Goal: Task Accomplishment & Management: Use online tool/utility

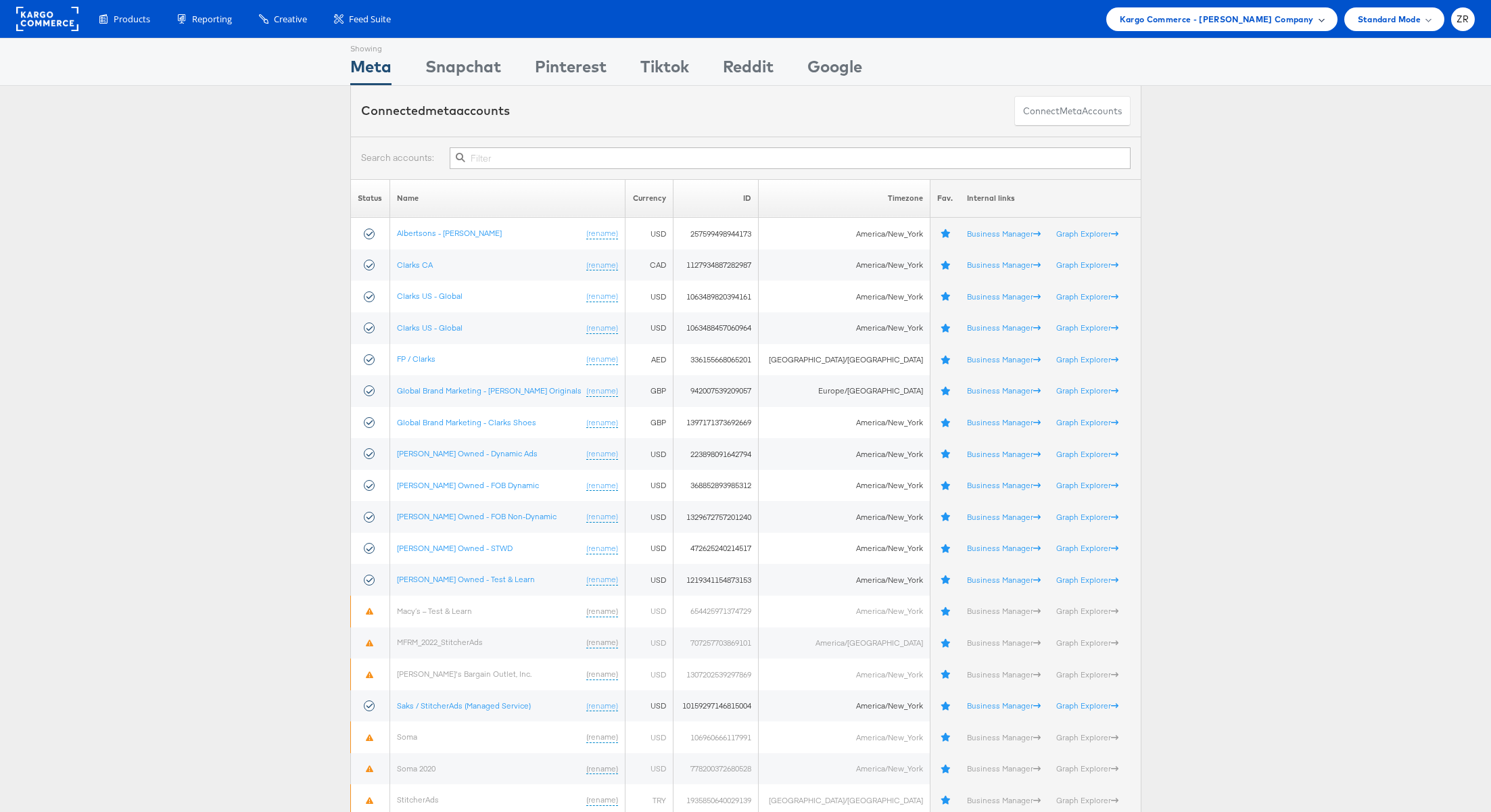
click at [1191, 21] on span "Kargo Commerce - Zane Ruttenberg Company" at bounding box center [1216, 19] width 194 height 14
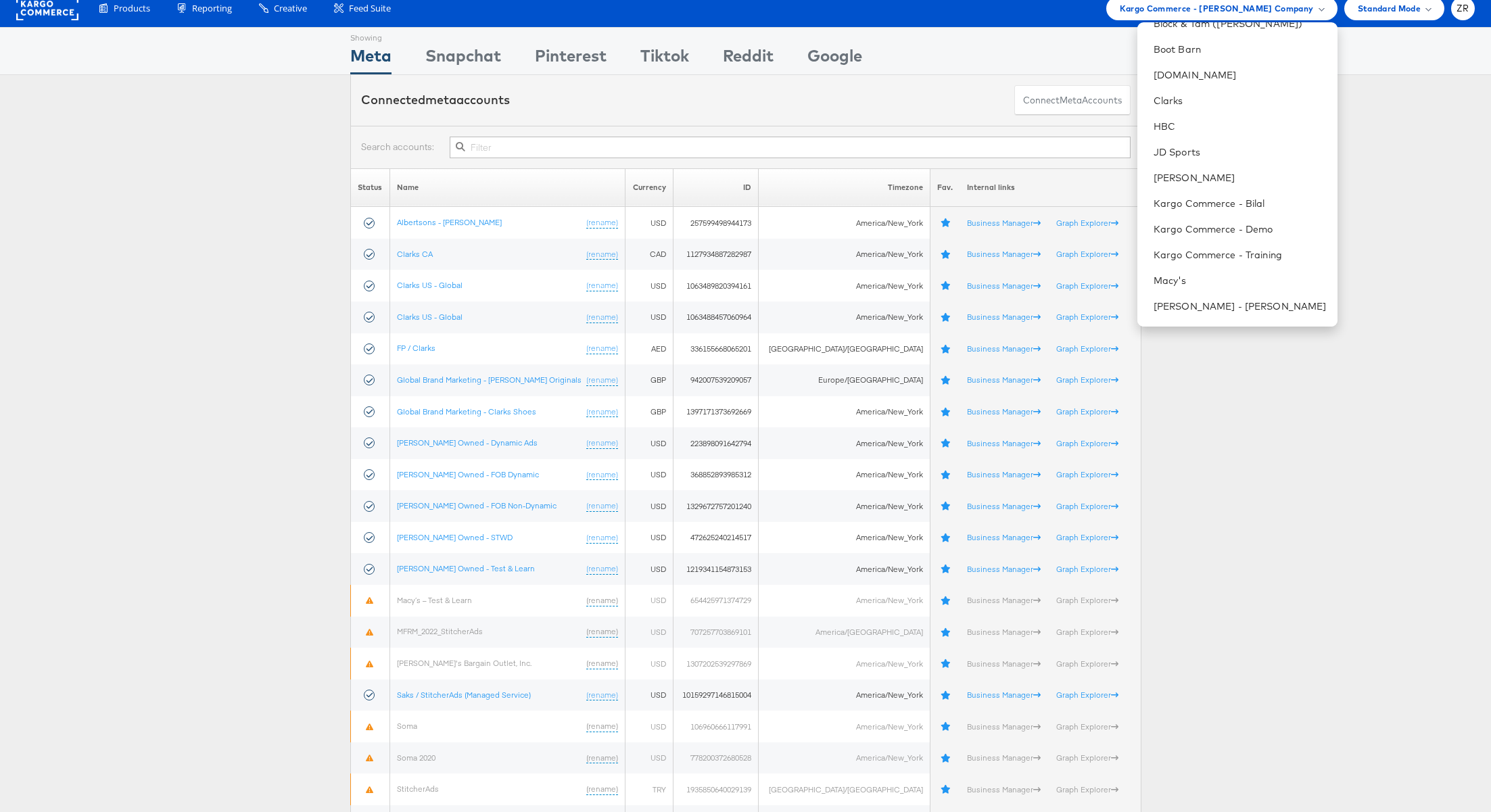
scroll to position [303, 0]
click at [1233, 224] on link "Kargo Commerce - Demo" at bounding box center [1239, 224] width 173 height 14
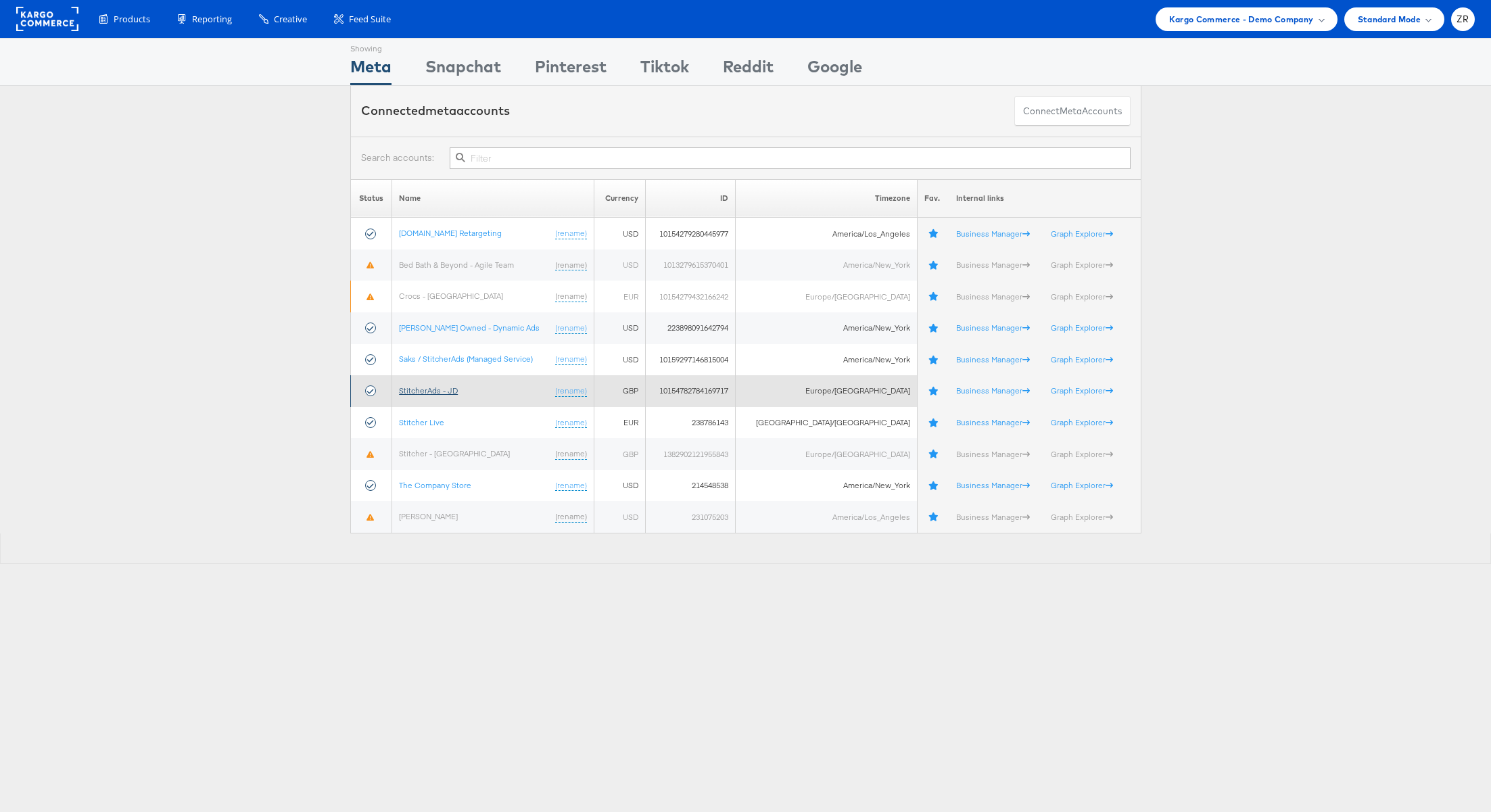
click at [430, 390] on link "StitcherAds - JD" at bounding box center [428, 390] width 59 height 10
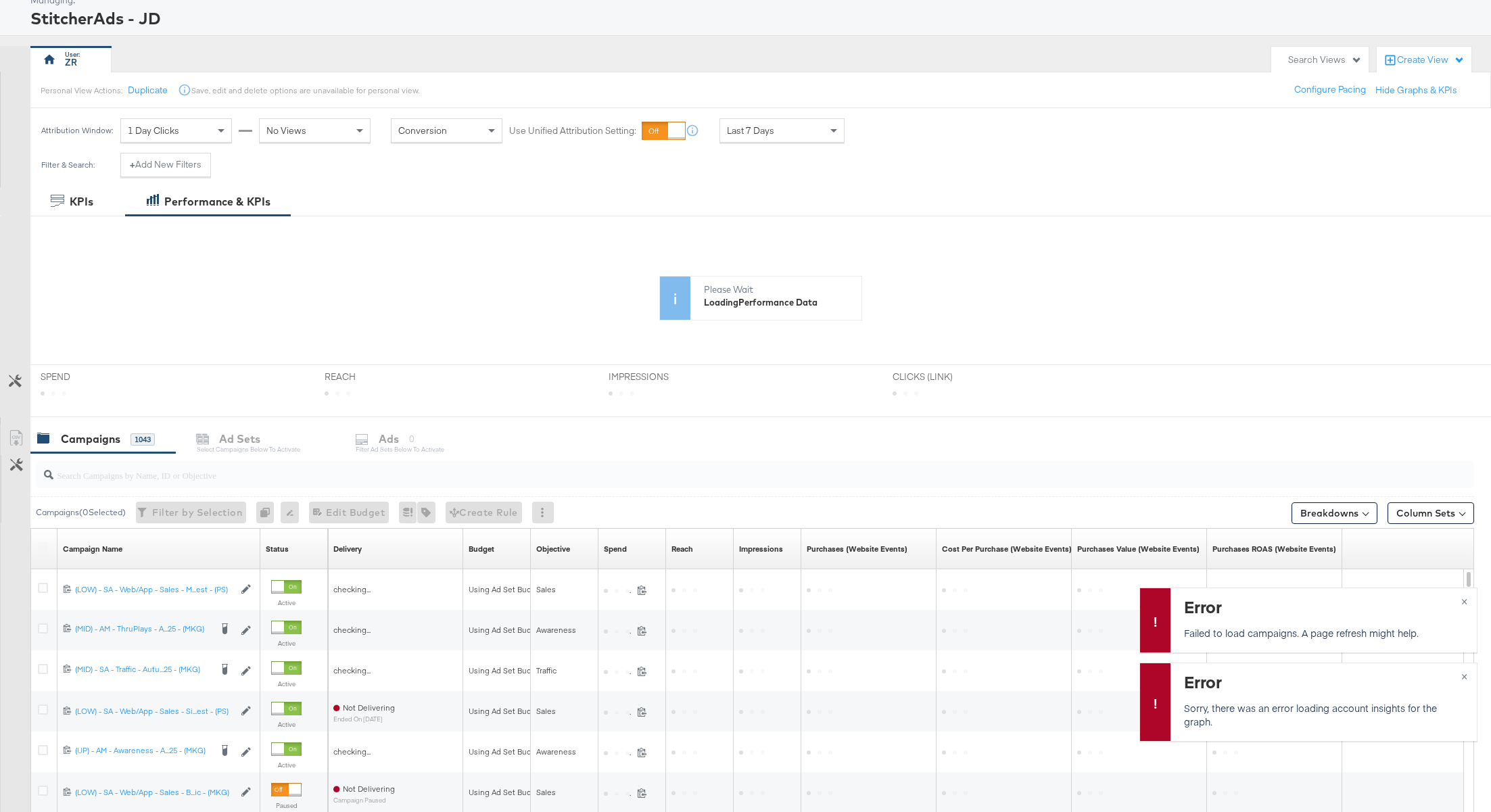
scroll to position [81, 0]
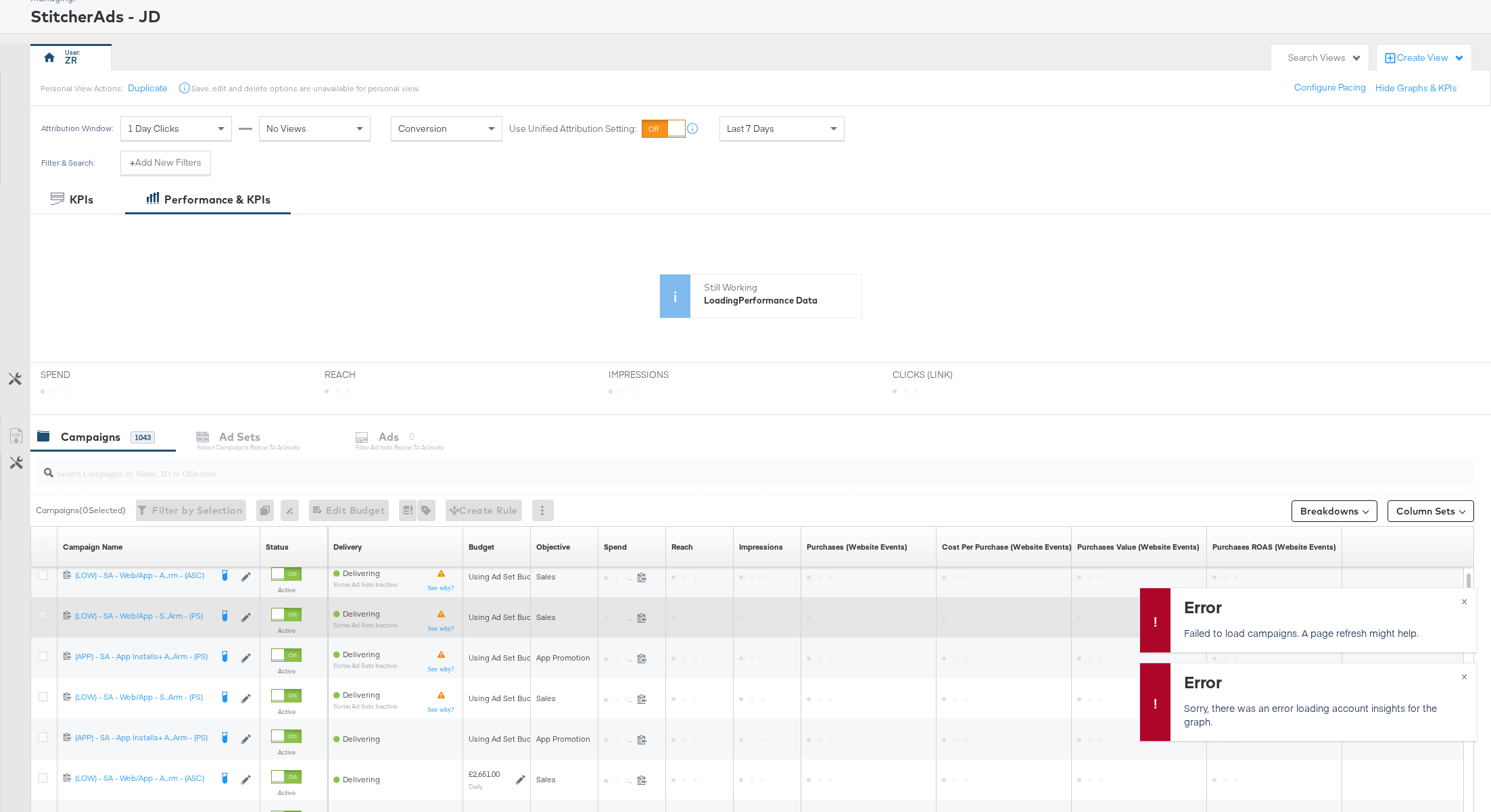
click at [45, 615] on icon at bounding box center [43, 615] width 10 height 10
click at [0, 0] on input "checkbox" at bounding box center [0, 0] width 0 height 0
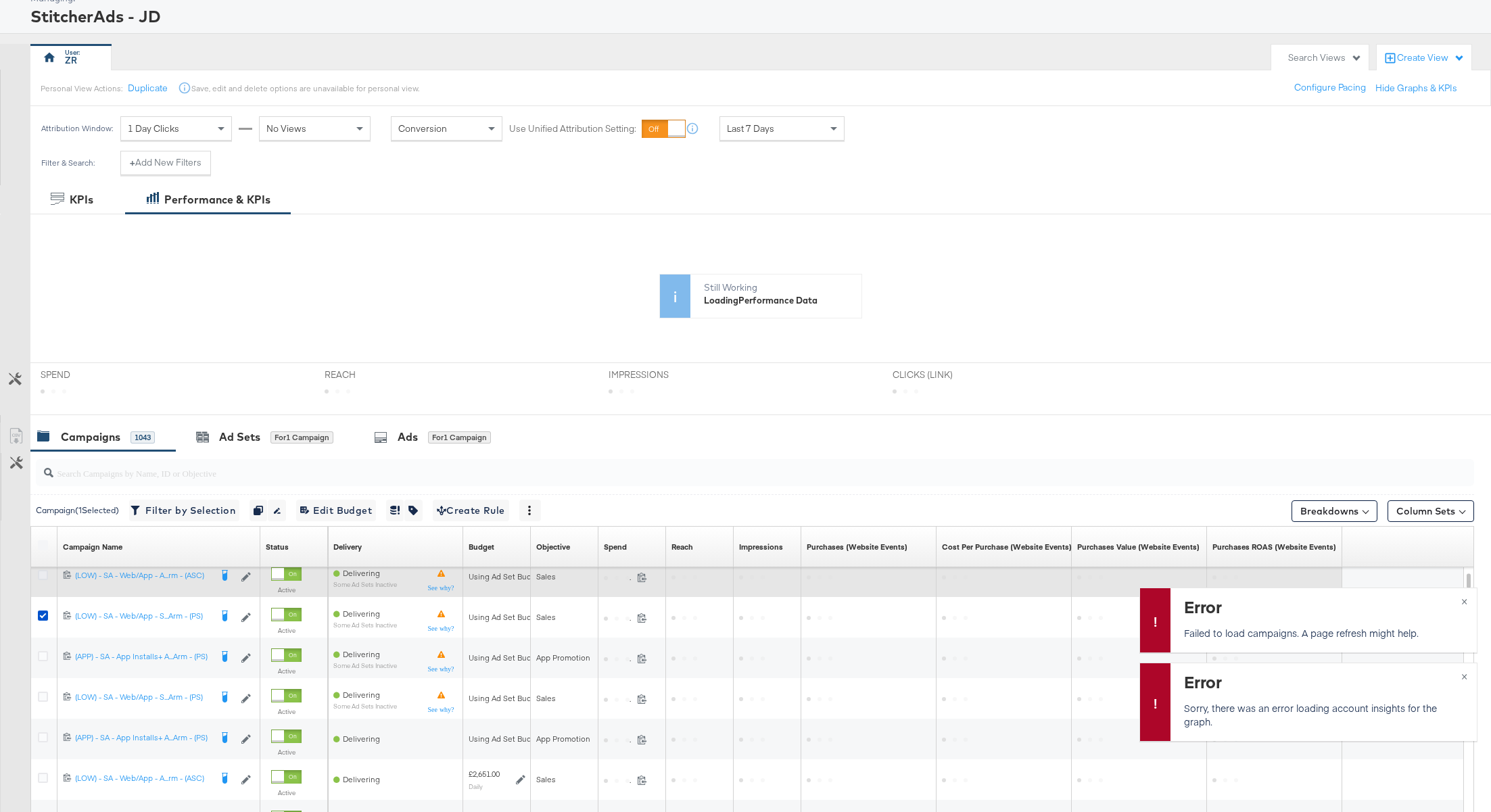
click at [40, 572] on icon at bounding box center [43, 575] width 10 height 10
click at [0, 0] on input "checkbox" at bounding box center [0, 0] width 0 height 0
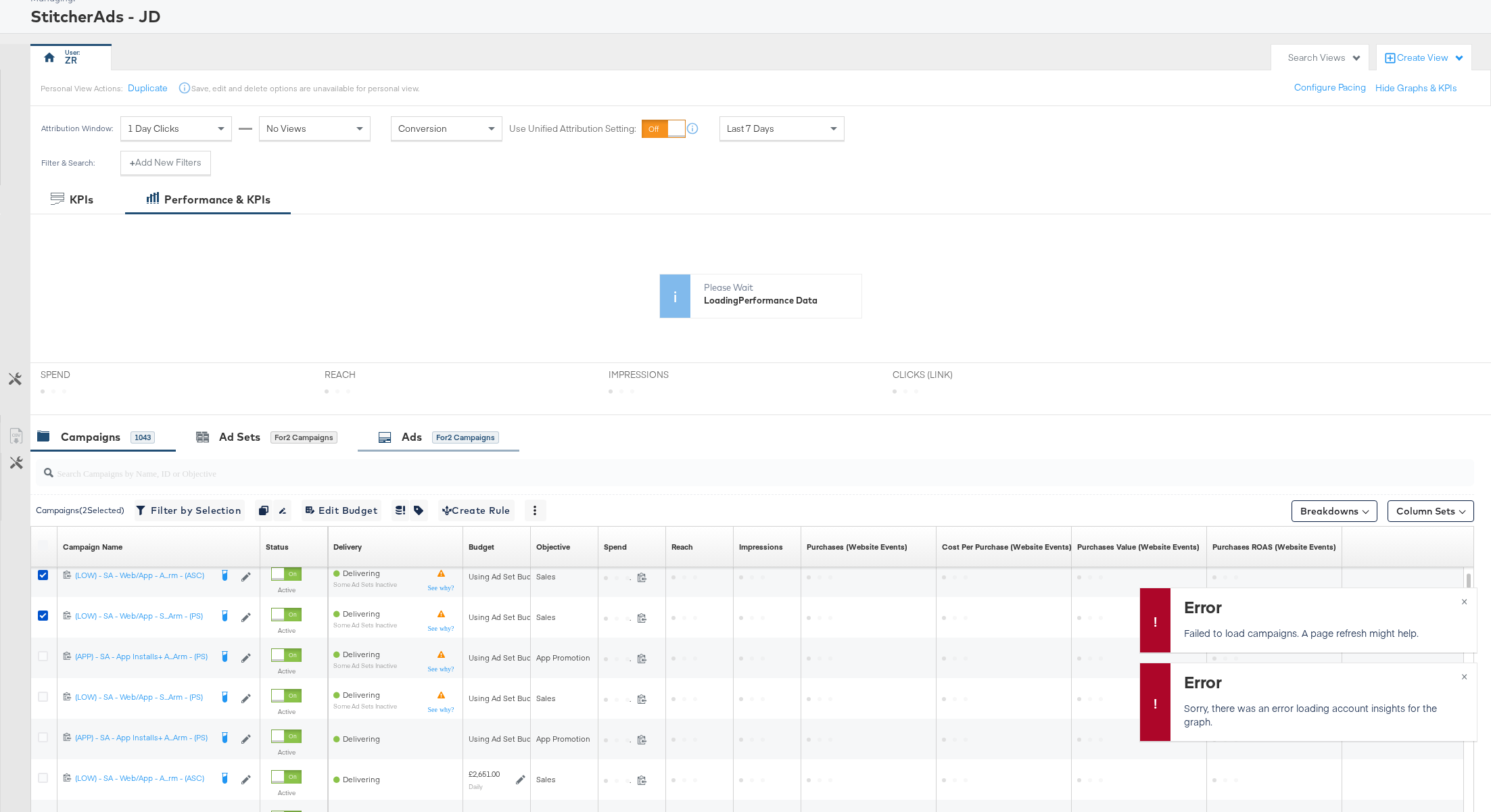
click at [412, 442] on div "Ads" at bounding box center [411, 437] width 20 height 16
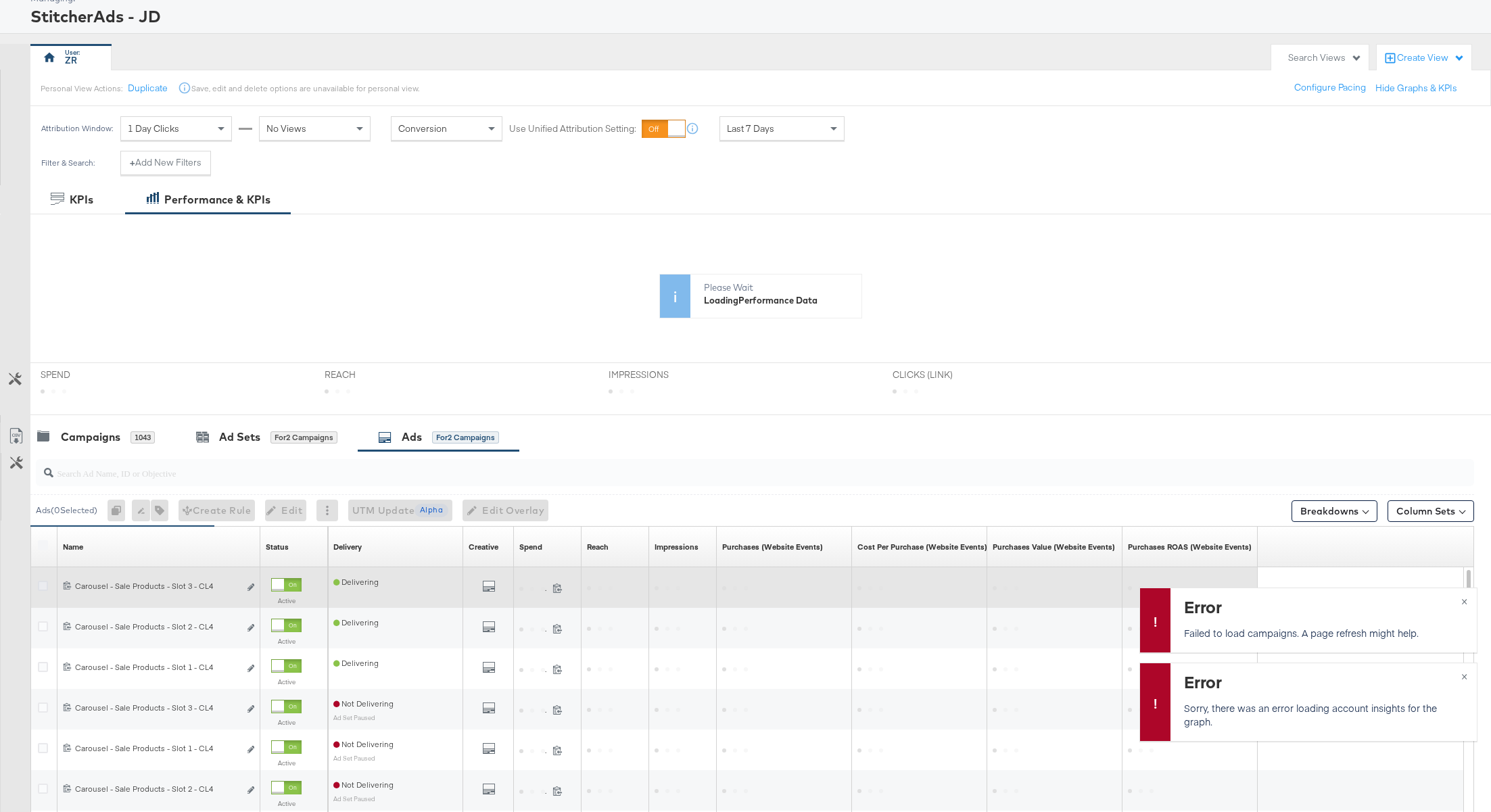
click at [38, 583] on icon at bounding box center [43, 586] width 10 height 10
click at [0, 0] on input "checkbox" at bounding box center [0, 0] width 0 height 0
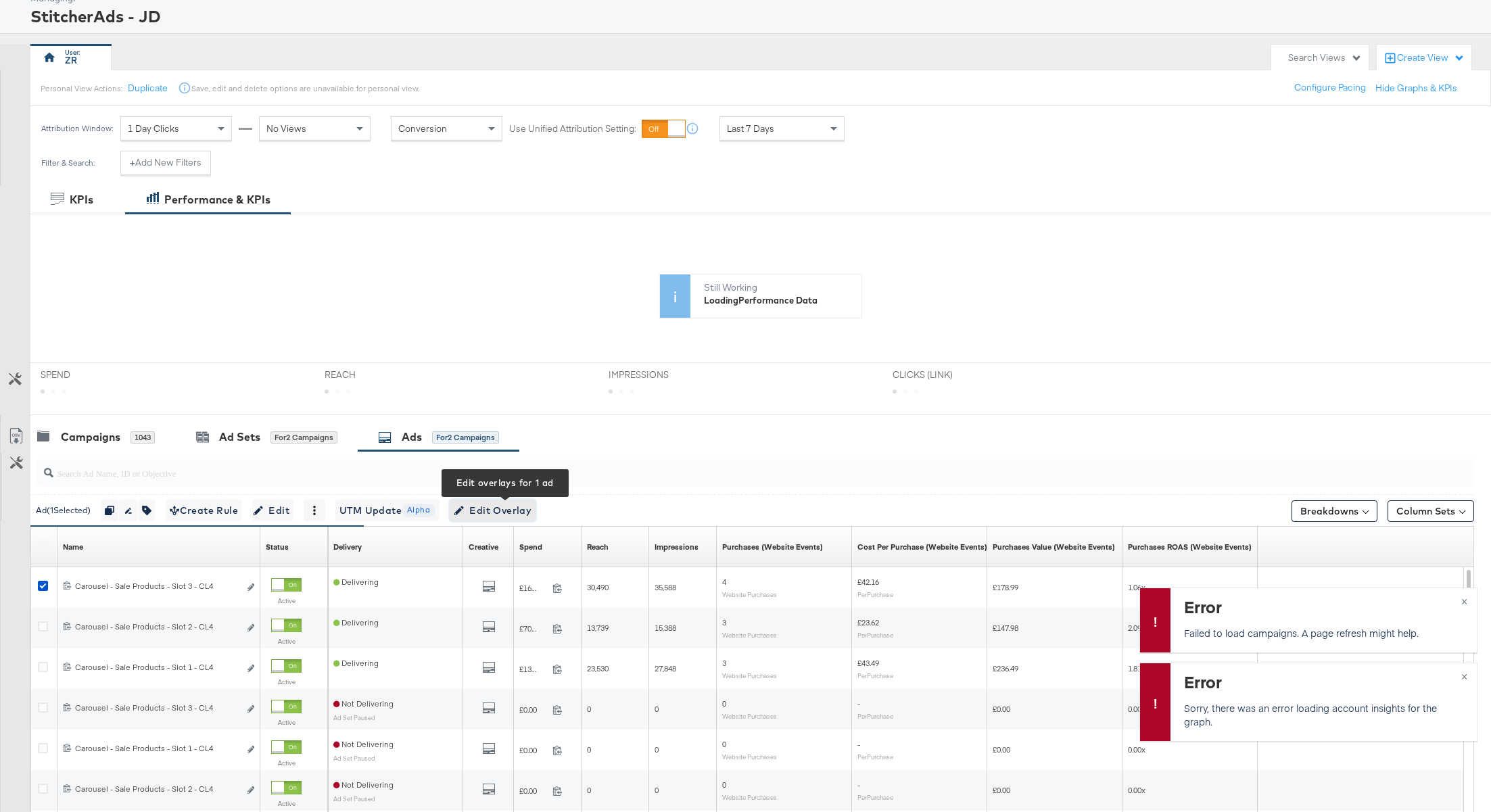
click at [509, 514] on span "Edit Overlay Edit overlays for 1 ad" at bounding box center [493, 510] width 78 height 17
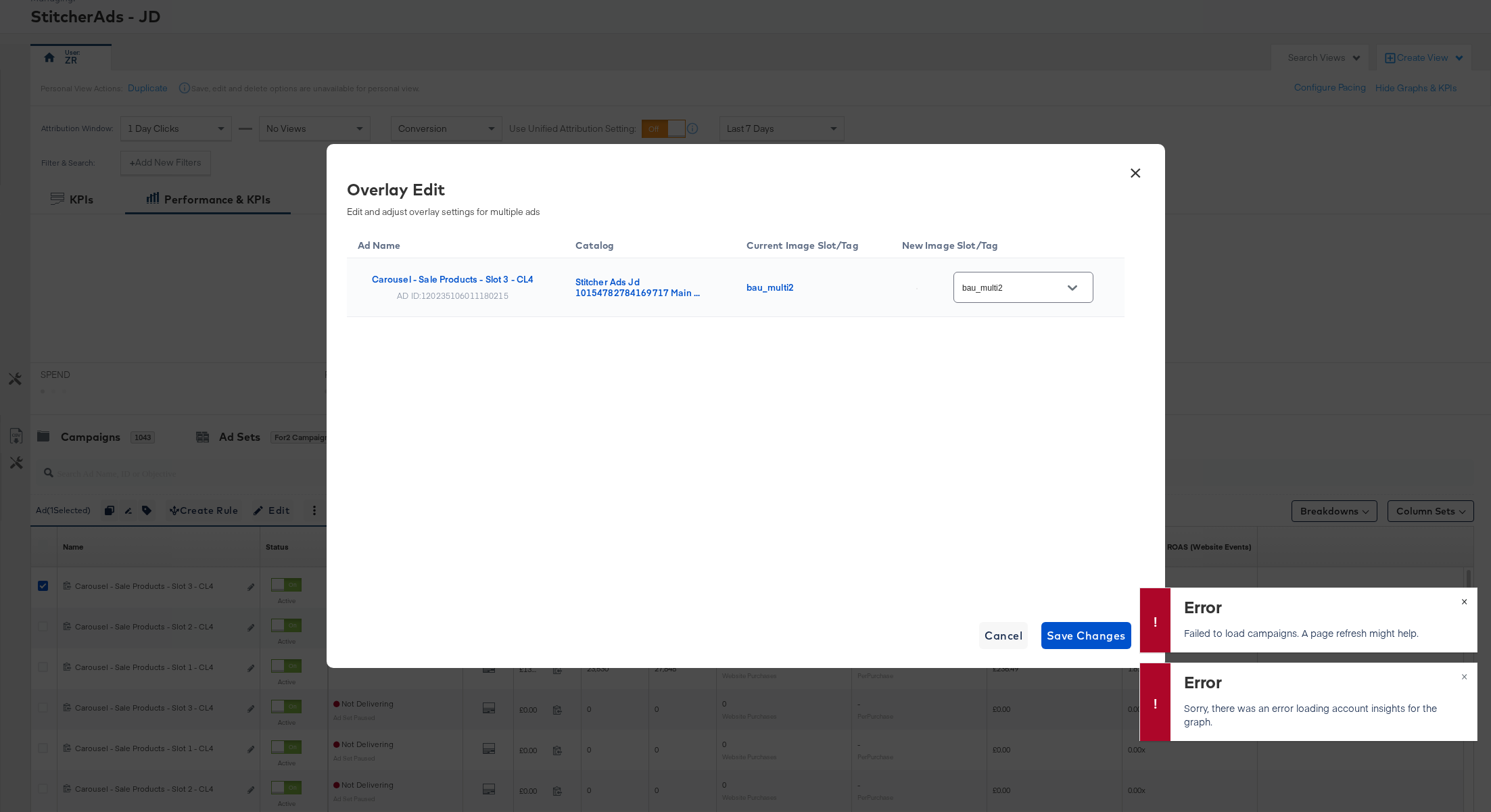
click at [1464, 606] on span "×" at bounding box center [1464, 600] width 6 height 16
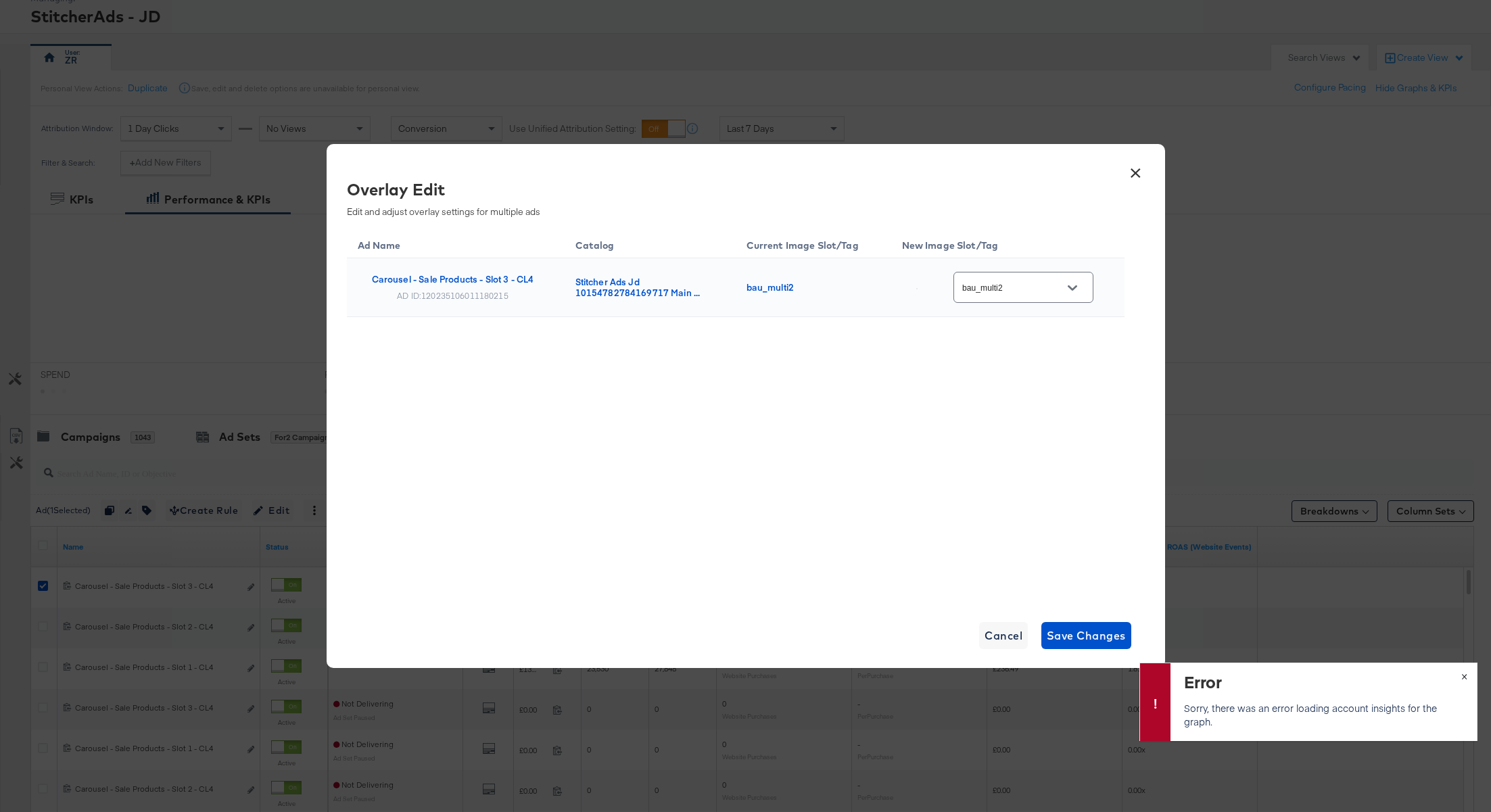
click at [1460, 674] on button "×" at bounding box center [1463, 675] width 25 height 25
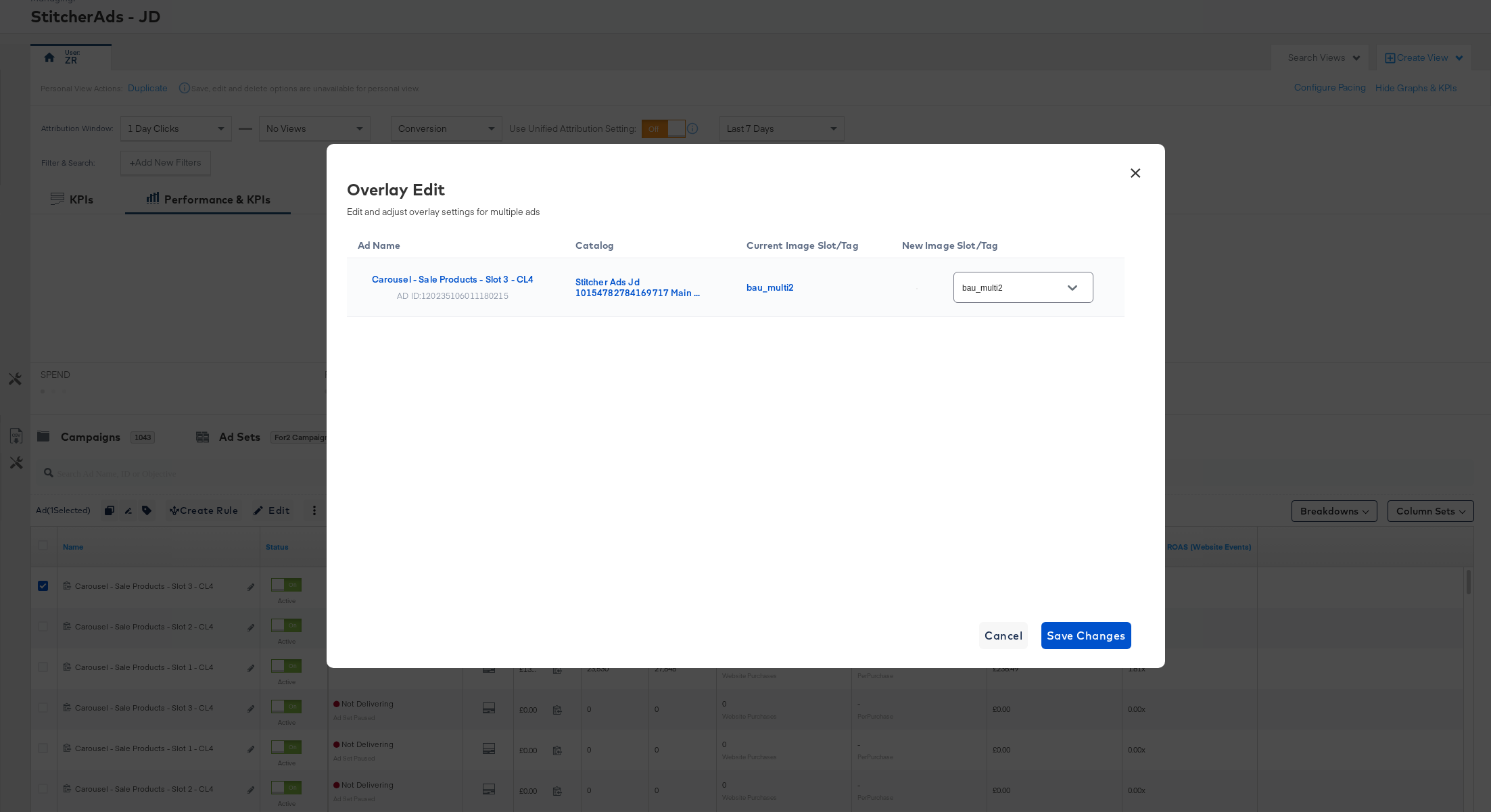
click at [1083, 286] on button "Open" at bounding box center [1071, 287] width 20 height 20
click at [1061, 182] on div "Overlay Edit" at bounding box center [731, 189] width 767 height 23
click at [1075, 287] on icon "Open" at bounding box center [1072, 287] width 10 height 6
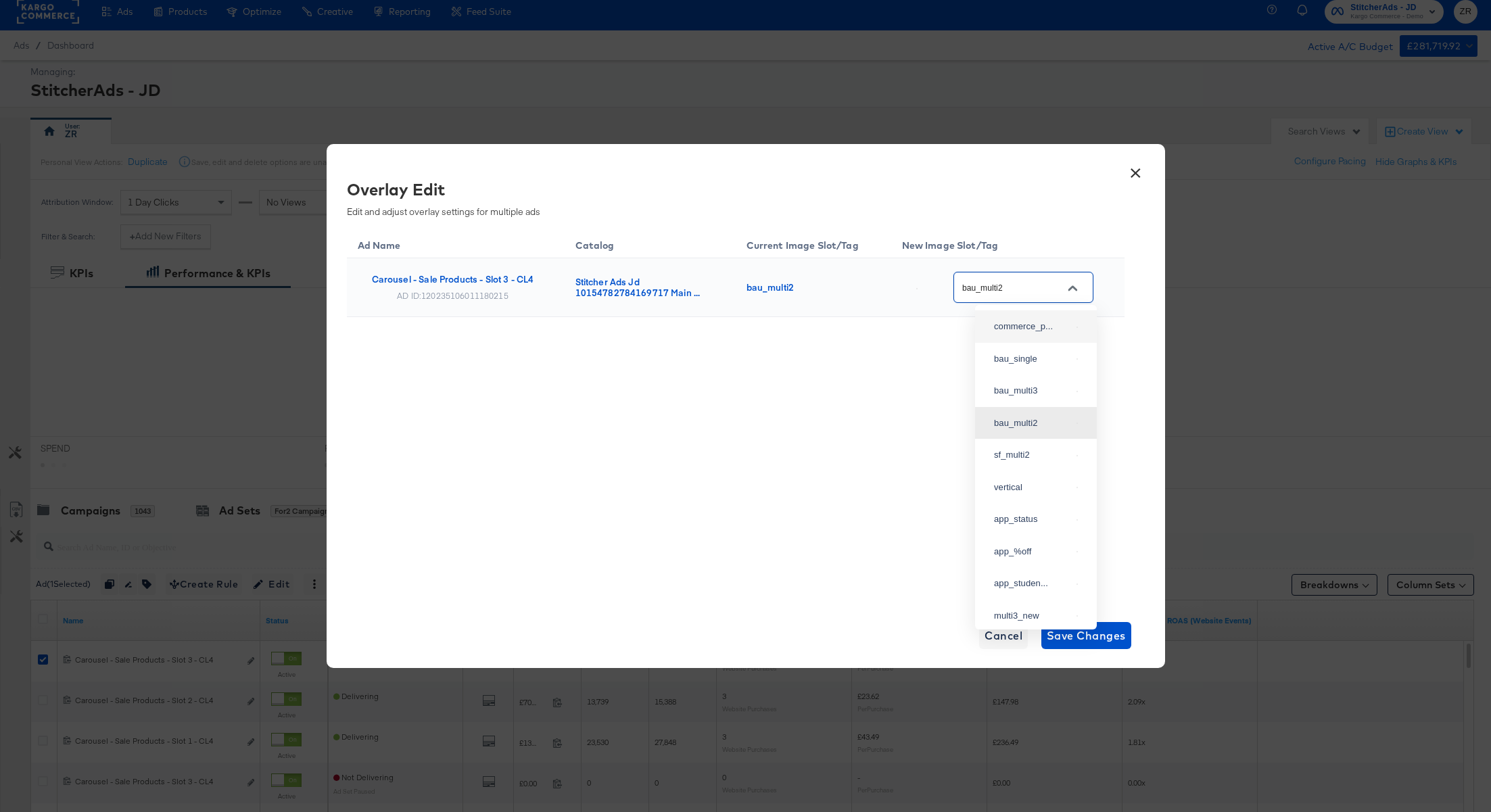
click at [1064, 209] on div "Overlay Edit Edit and adjust overlay settings for multiple ads" at bounding box center [731, 197] width 767 height 40
click at [1138, 164] on button "×" at bounding box center [1136, 170] width 25 height 25
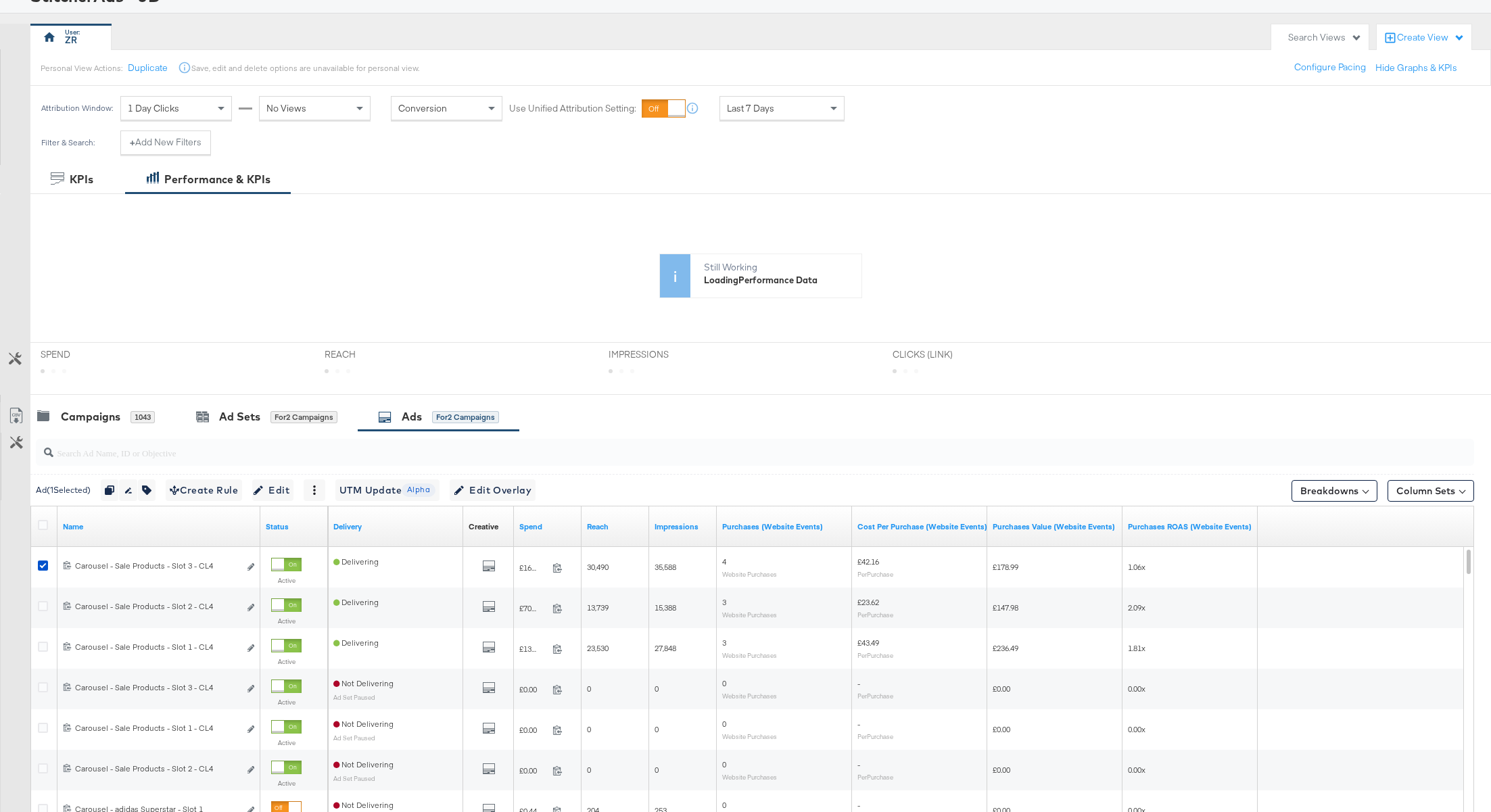
scroll to position [103, 0]
click at [118, 412] on div "Campaigns" at bounding box center [90, 416] width 60 height 16
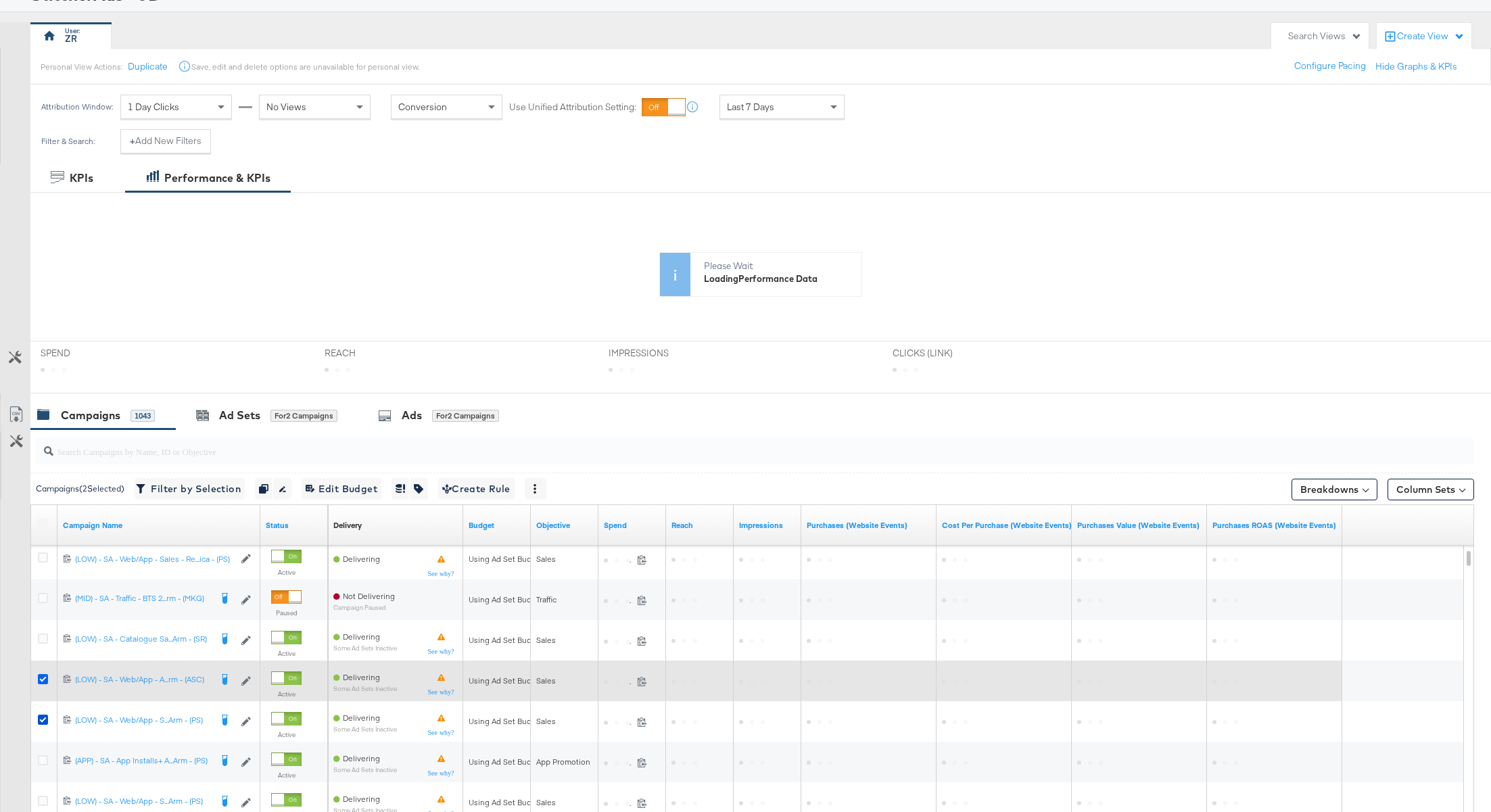
click at [41, 678] on icon at bounding box center [43, 679] width 10 height 10
click at [0, 0] on input "checkbox" at bounding box center [0, 0] width 0 height 0
click at [41, 678] on icon at bounding box center [43, 679] width 10 height 10
click at [0, 0] on input "checkbox" at bounding box center [0, 0] width 0 height 0
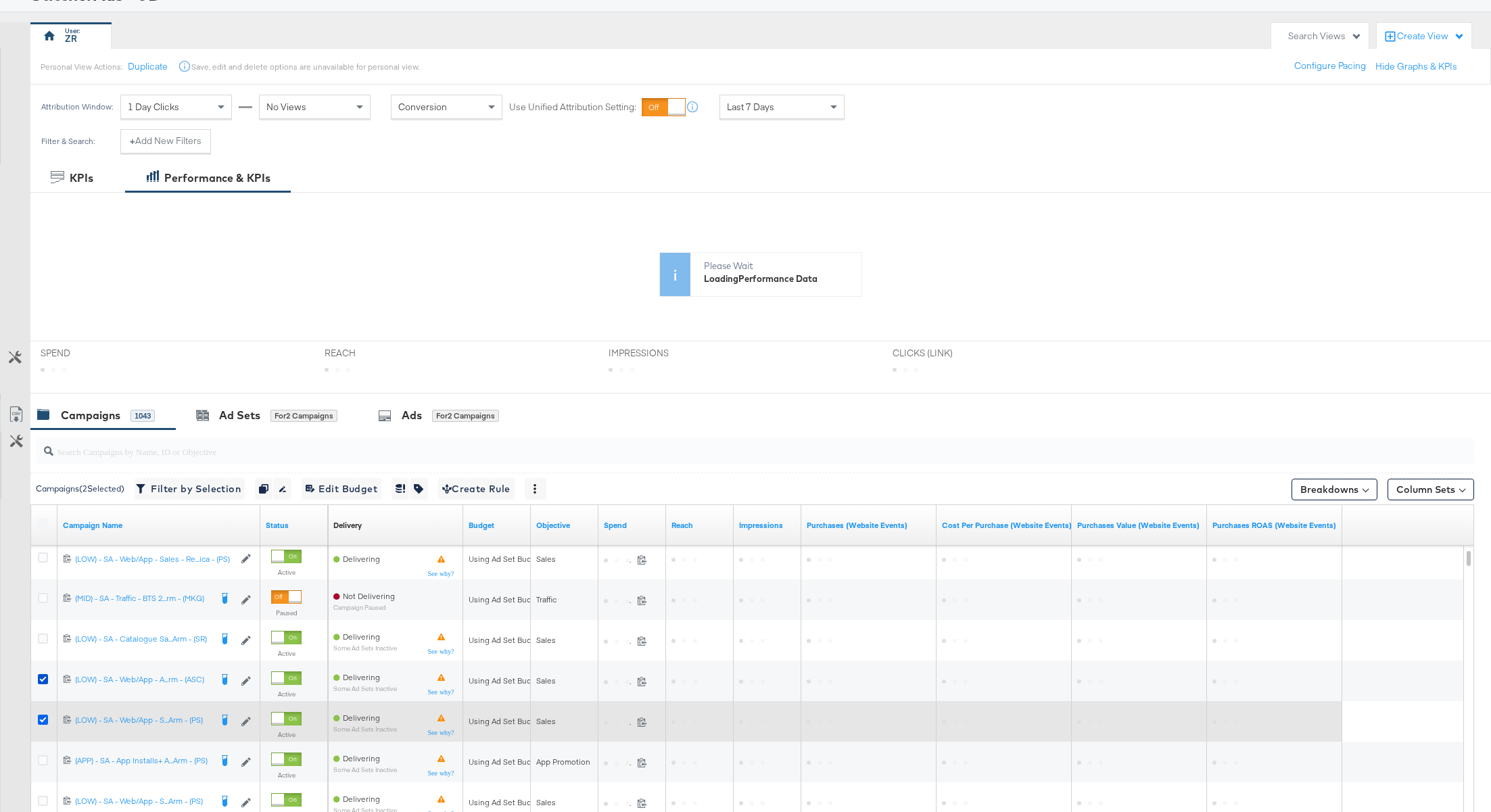
click at [40, 720] on icon at bounding box center [43, 720] width 10 height 10
click at [0, 0] on input "checkbox" at bounding box center [0, 0] width 0 height 0
click at [40, 720] on icon at bounding box center [43, 720] width 10 height 10
click at [0, 0] on input "checkbox" at bounding box center [0, 0] width 0 height 0
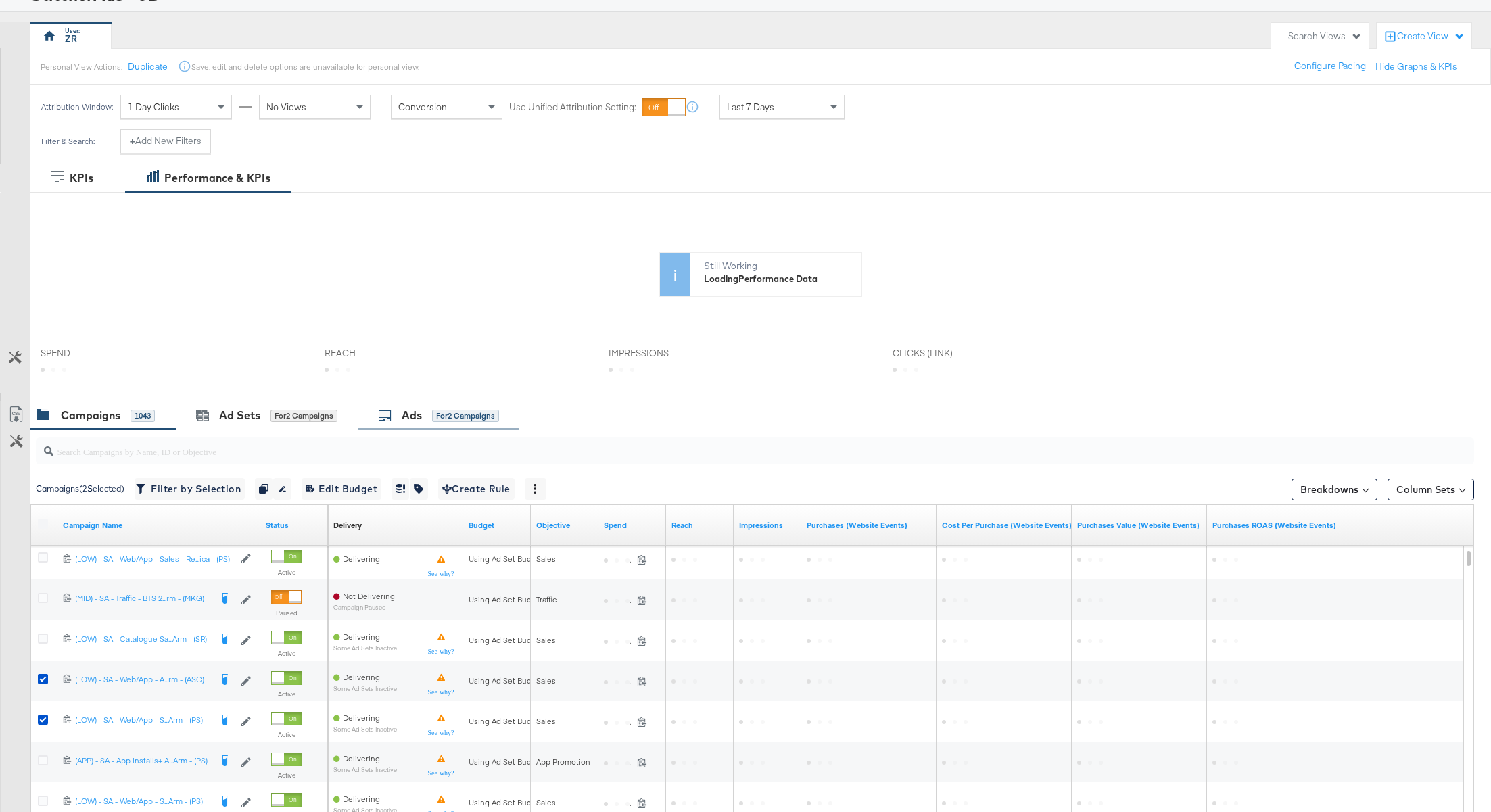
click at [406, 417] on div "Ads" at bounding box center [411, 416] width 20 height 16
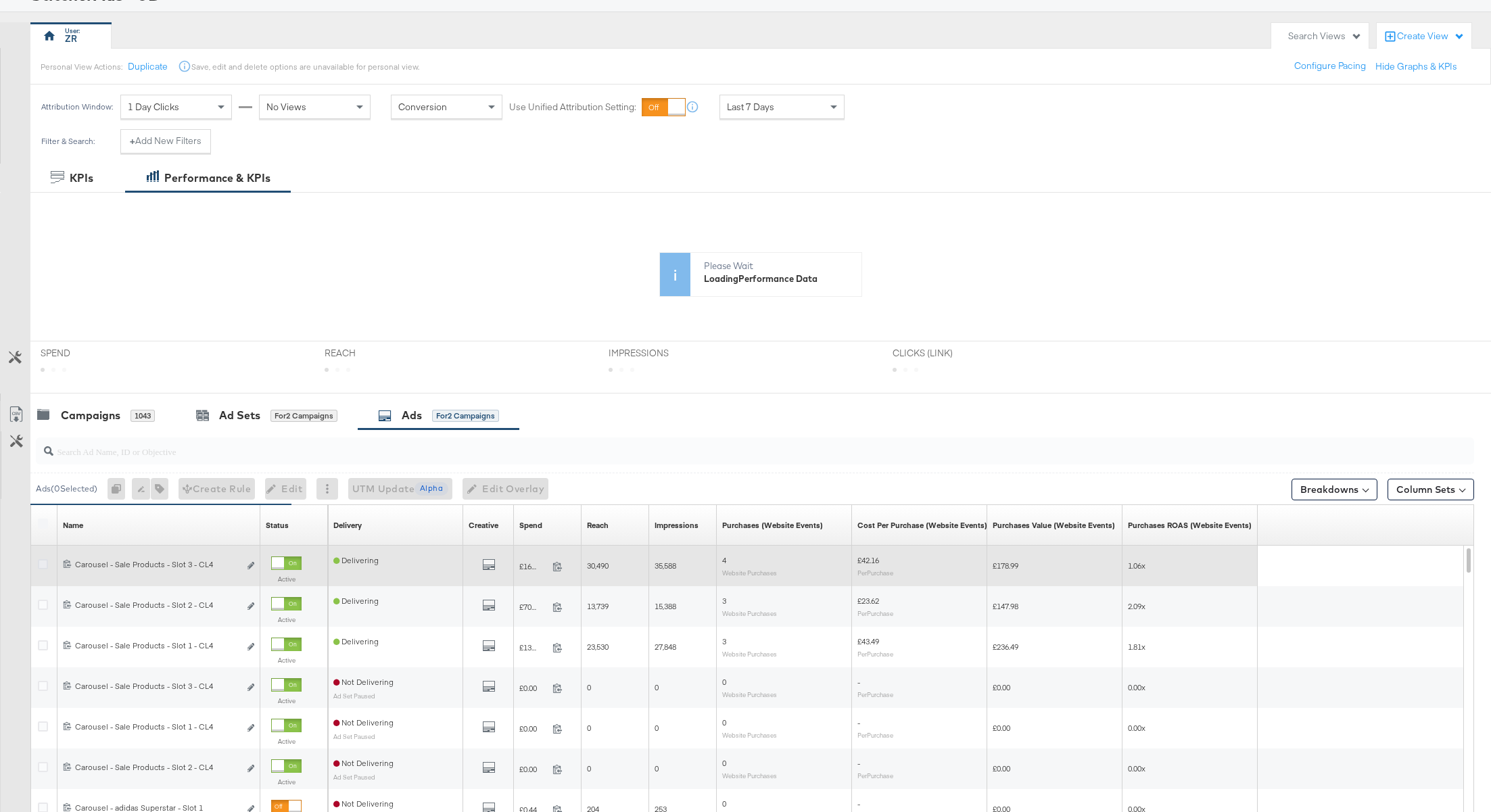
click at [43, 564] on icon at bounding box center [43, 564] width 10 height 10
click at [0, 0] on input "checkbox" at bounding box center [0, 0] width 0 height 0
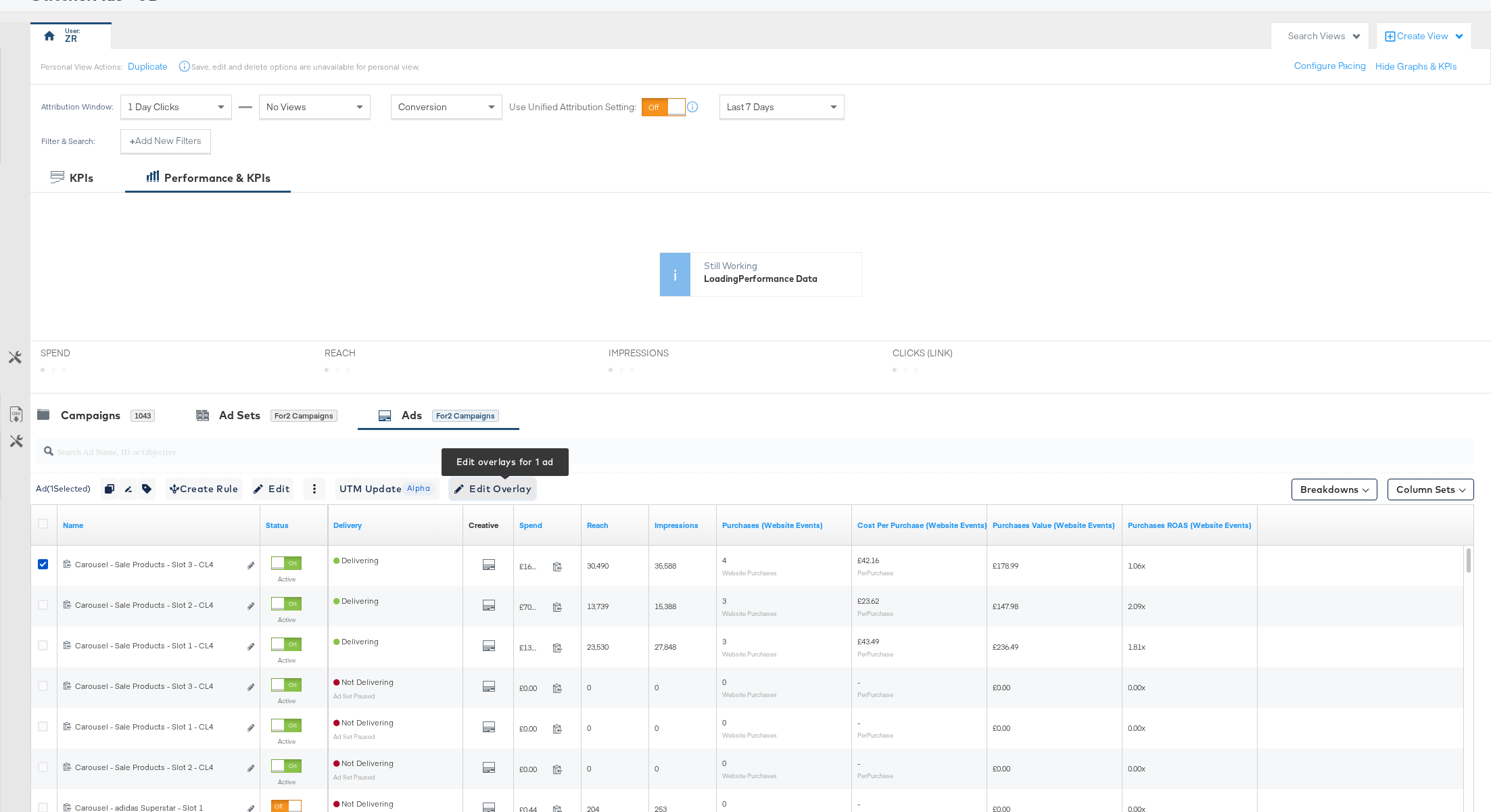
click at [478, 483] on span "Edit Overlay Edit overlays for 1 ad" at bounding box center [493, 489] width 78 height 17
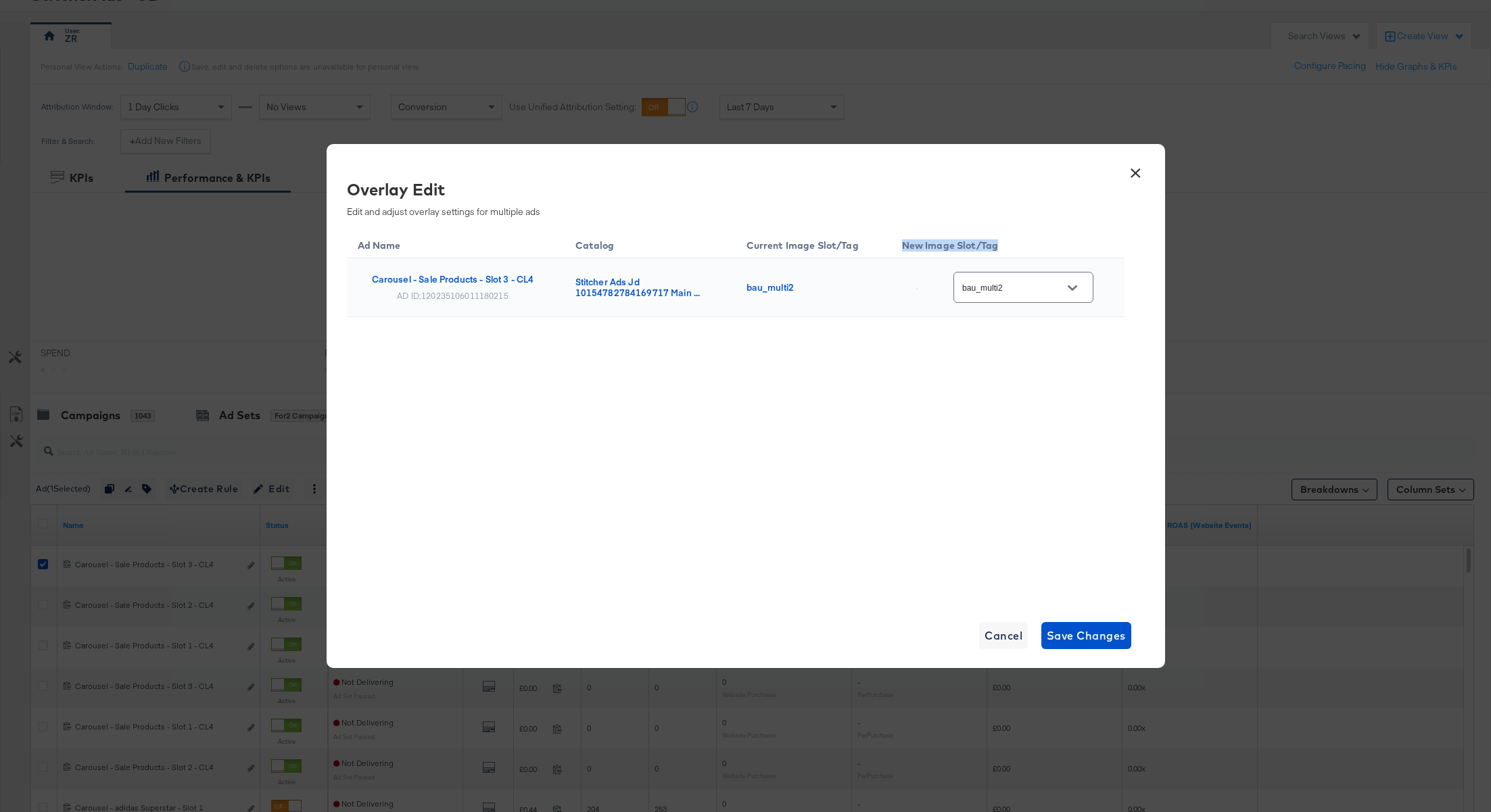
drag, startPoint x: 903, startPoint y: 246, endPoint x: 1016, endPoint y: 244, distance: 113.0
click at [1016, 244] on th "New Image Slot/Tag" at bounding box center [1007, 244] width 233 height 30
click at [1007, 359] on div "Ad Name Catalog Current Image Slot/Tag New Image Slot/Tag Carousel - Sale Produ…" at bounding box center [736, 306] width 778 height 156
click at [1074, 287] on icon "Open" at bounding box center [1072, 287] width 10 height 6
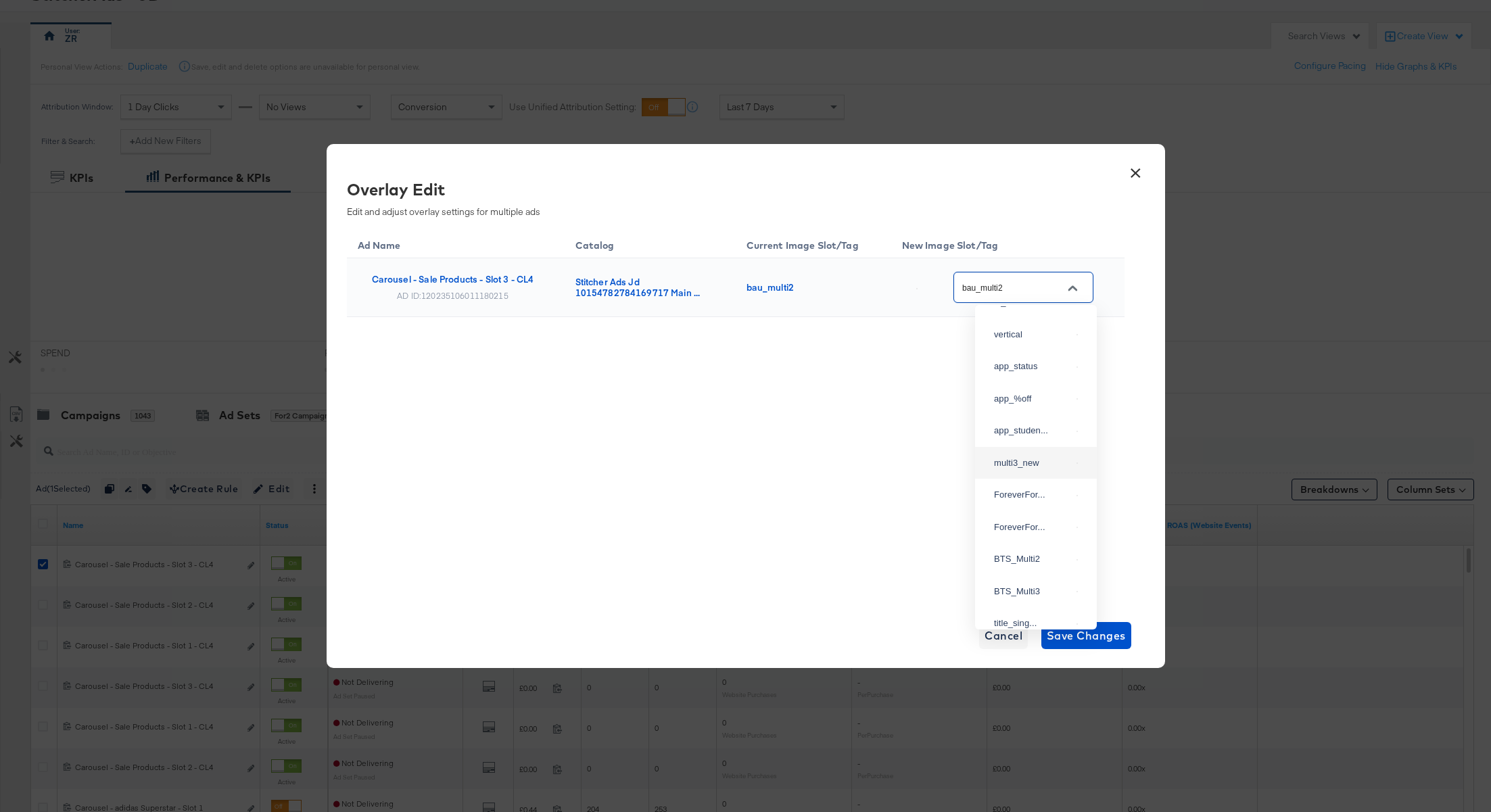
click at [829, 480] on div "Ad Name Catalog Current Image Slot/Tag New Image Slot/Tag Carousel - Sale Produ…" at bounding box center [736, 414] width 778 height 372
click at [1133, 171] on button "×" at bounding box center [1136, 170] width 25 height 25
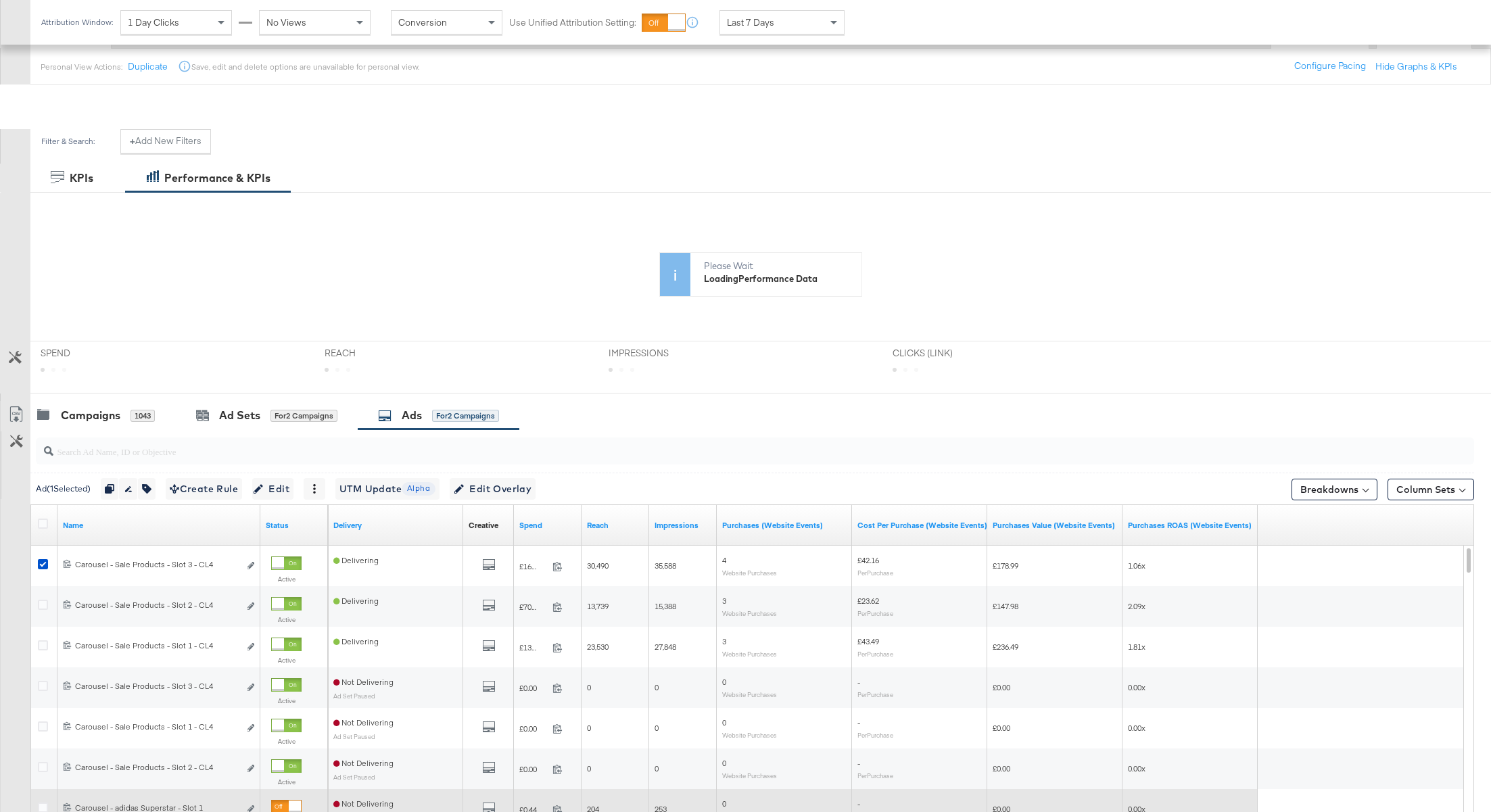
scroll to position [258, 0]
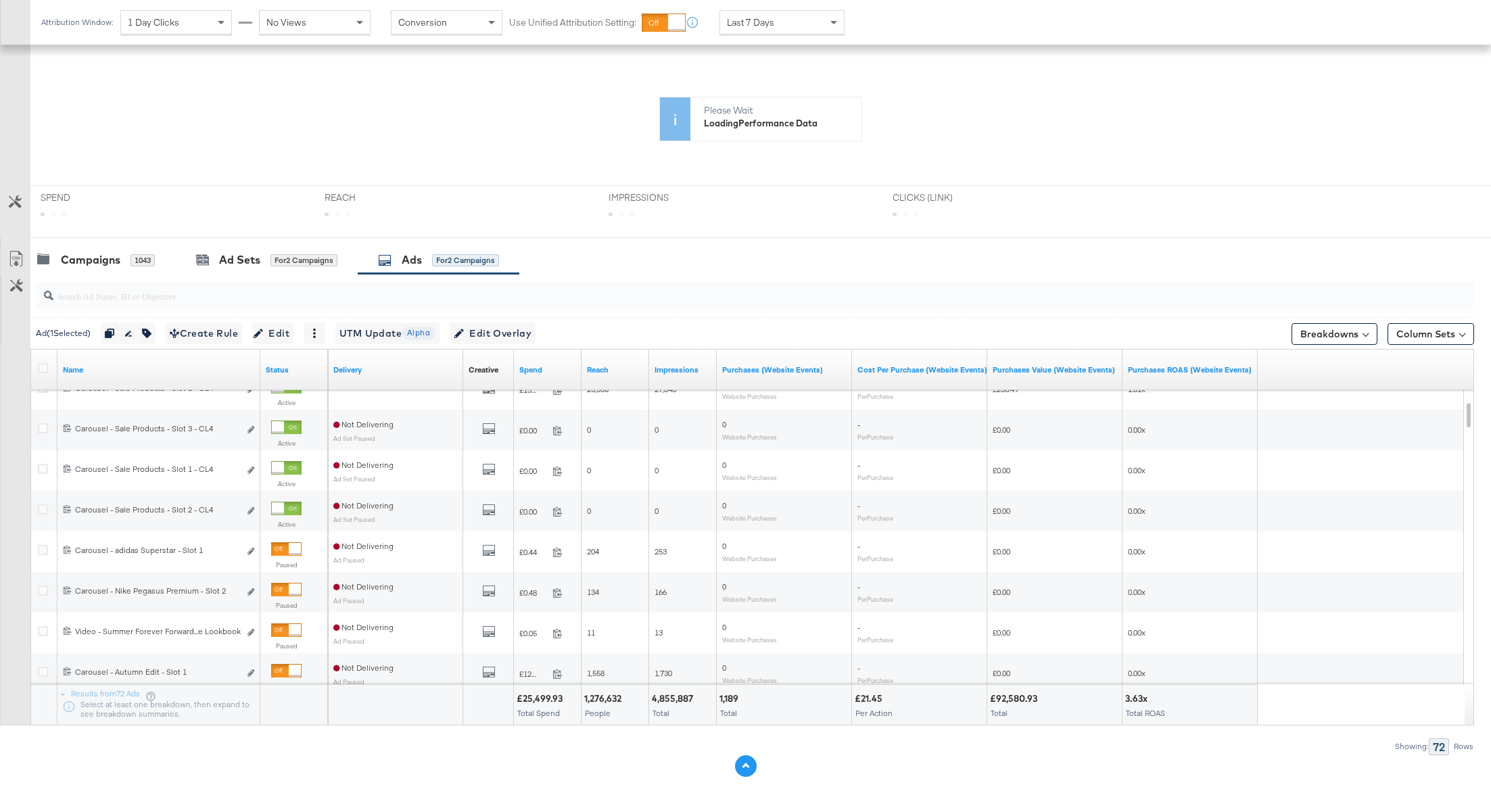
click at [743, 767] on button at bounding box center [745, 766] width 21 height 21
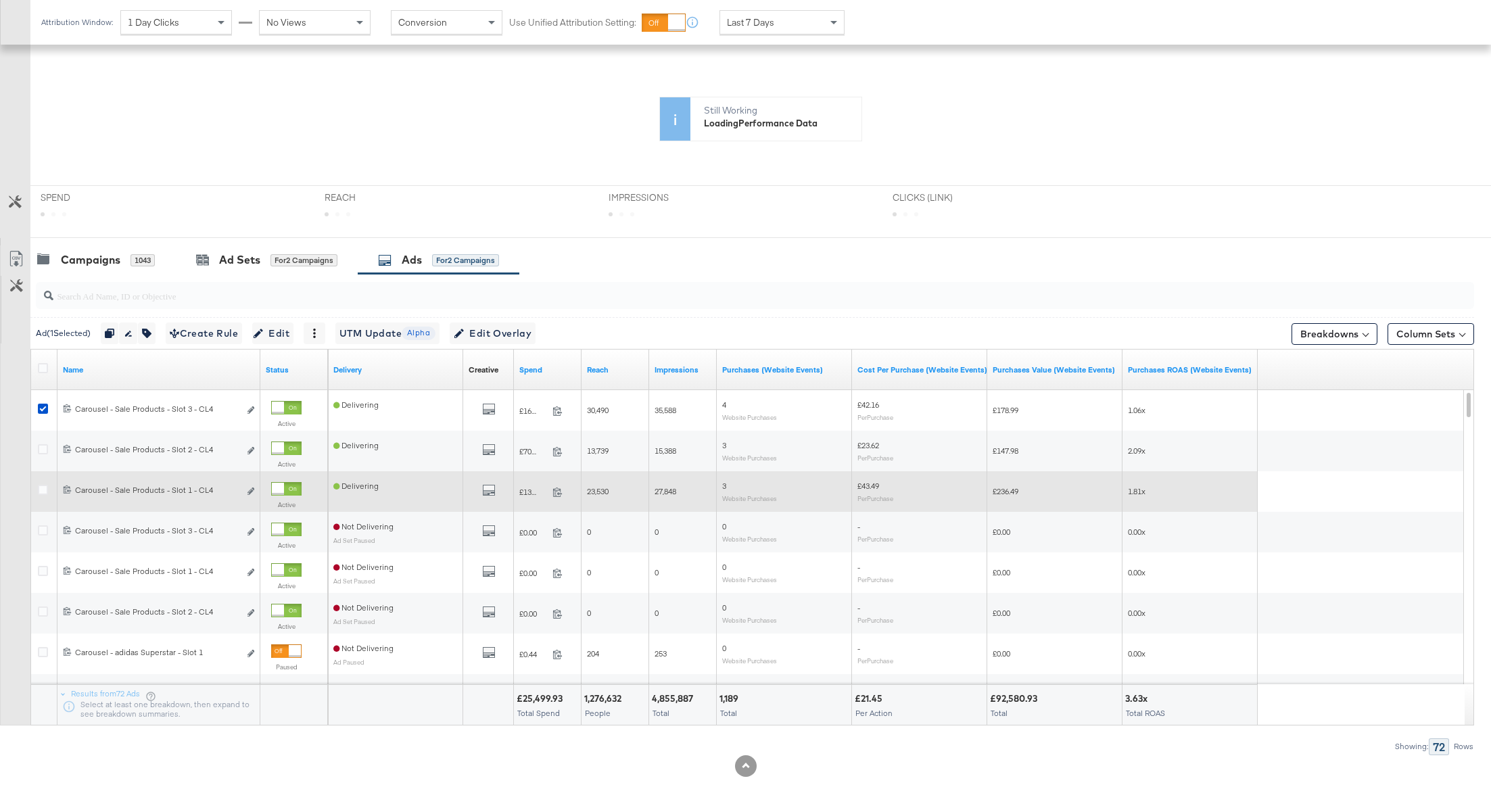
scroll to position [0, 0]
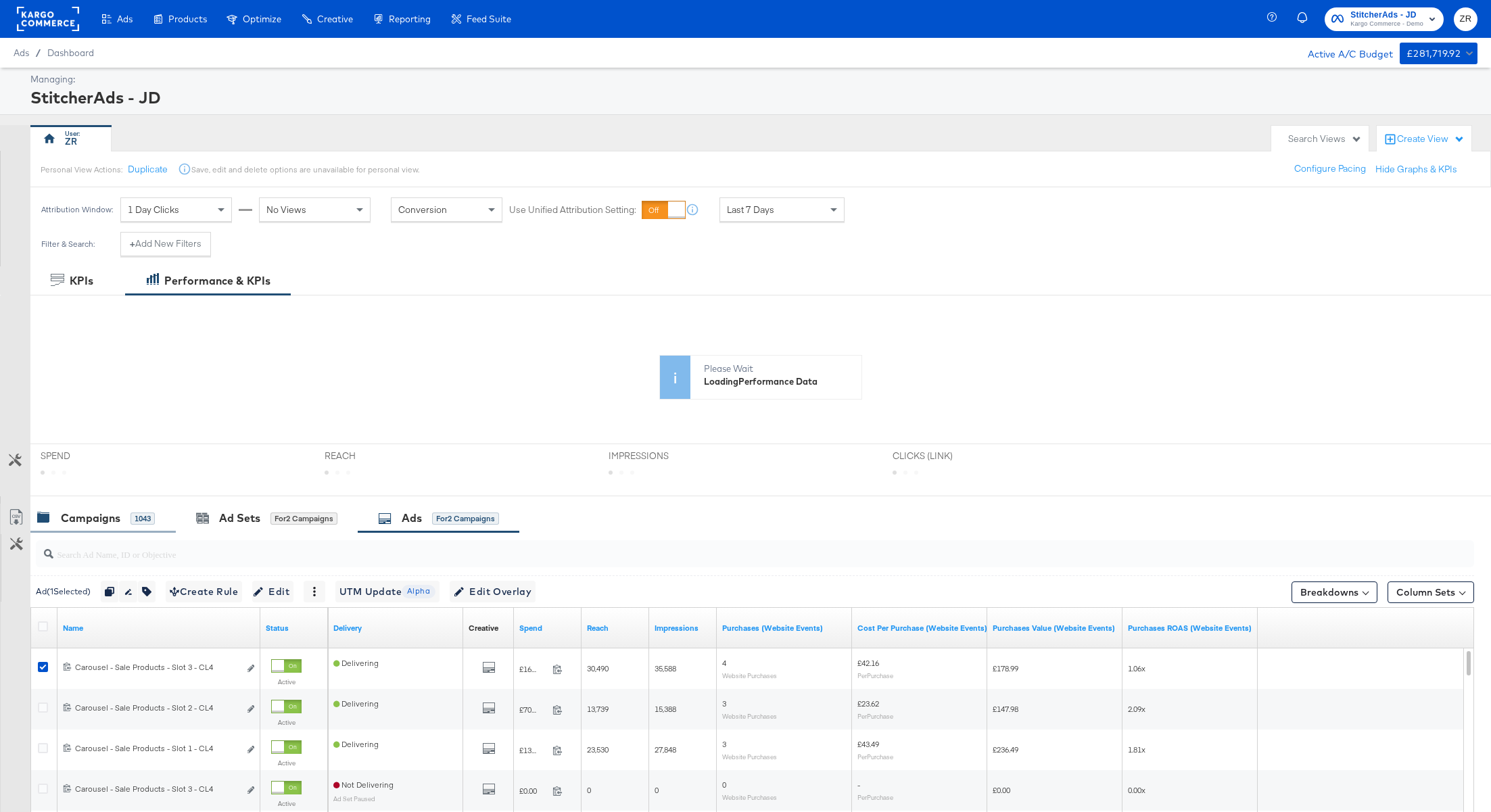
click at [103, 524] on div "Campaigns" at bounding box center [90, 518] width 60 height 16
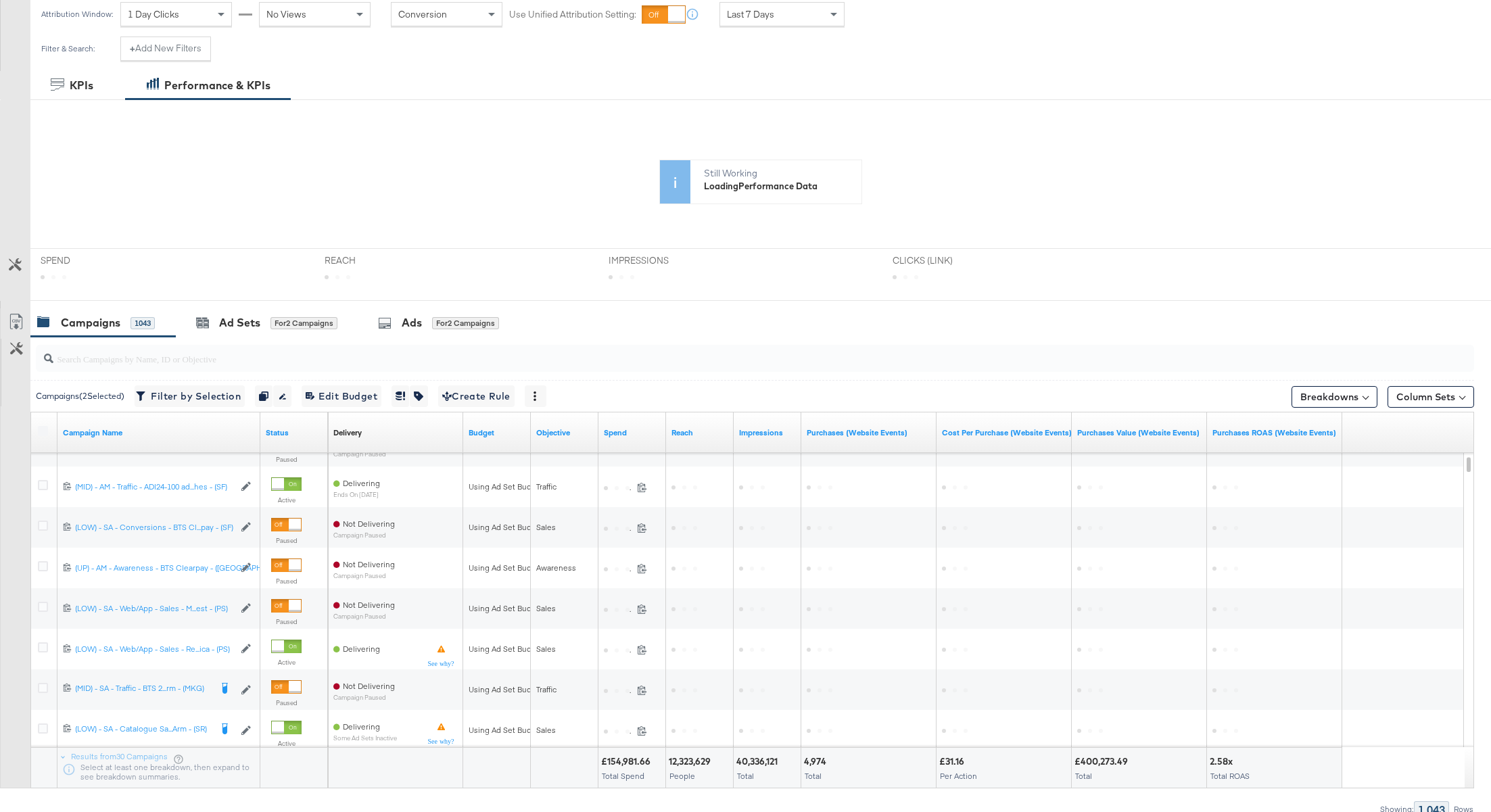
scroll to position [252, 0]
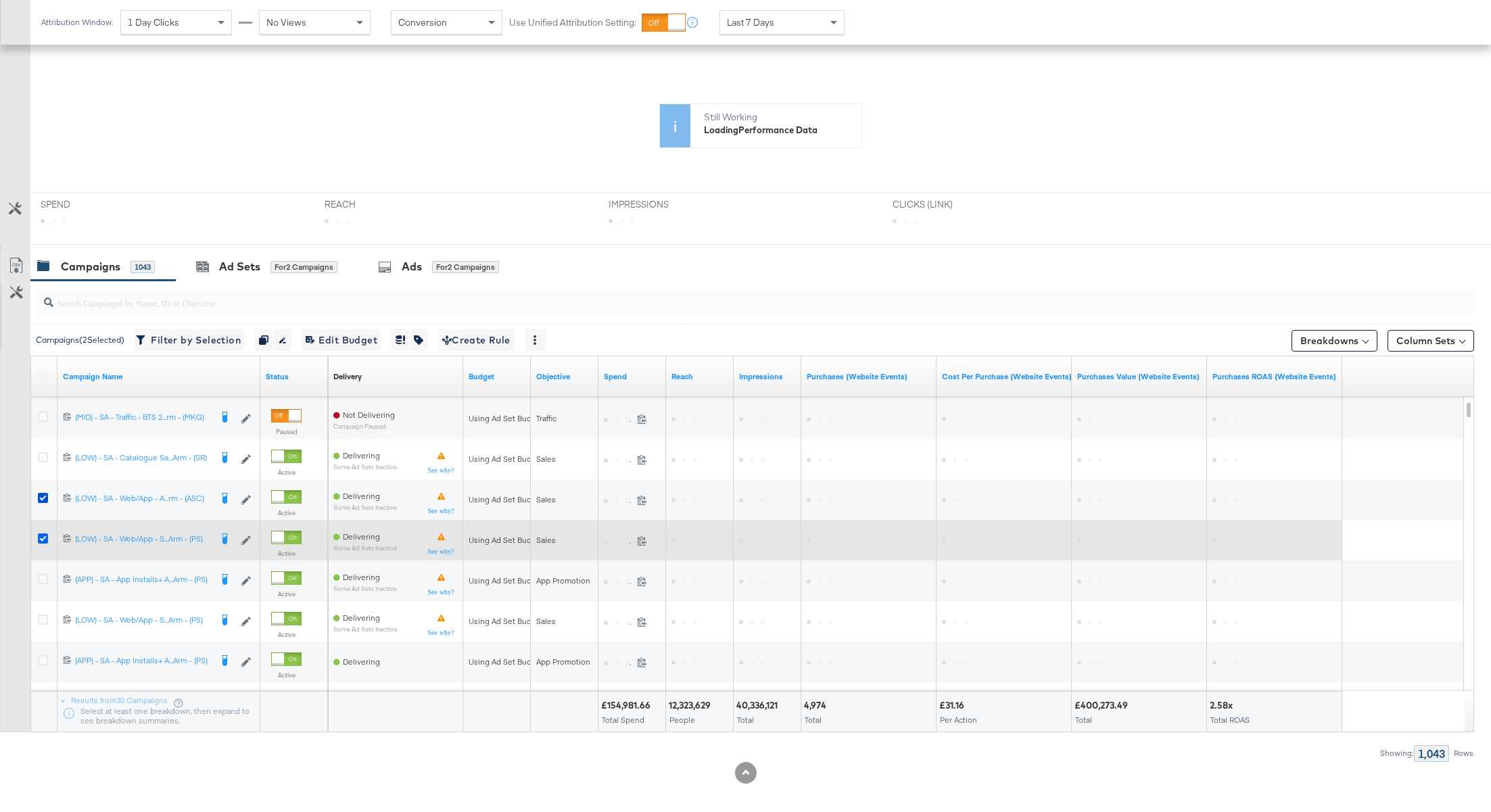
click at [41, 536] on icon at bounding box center [43, 538] width 10 height 10
click at [0, 0] on input "checkbox" at bounding box center [0, 0] width 0 height 0
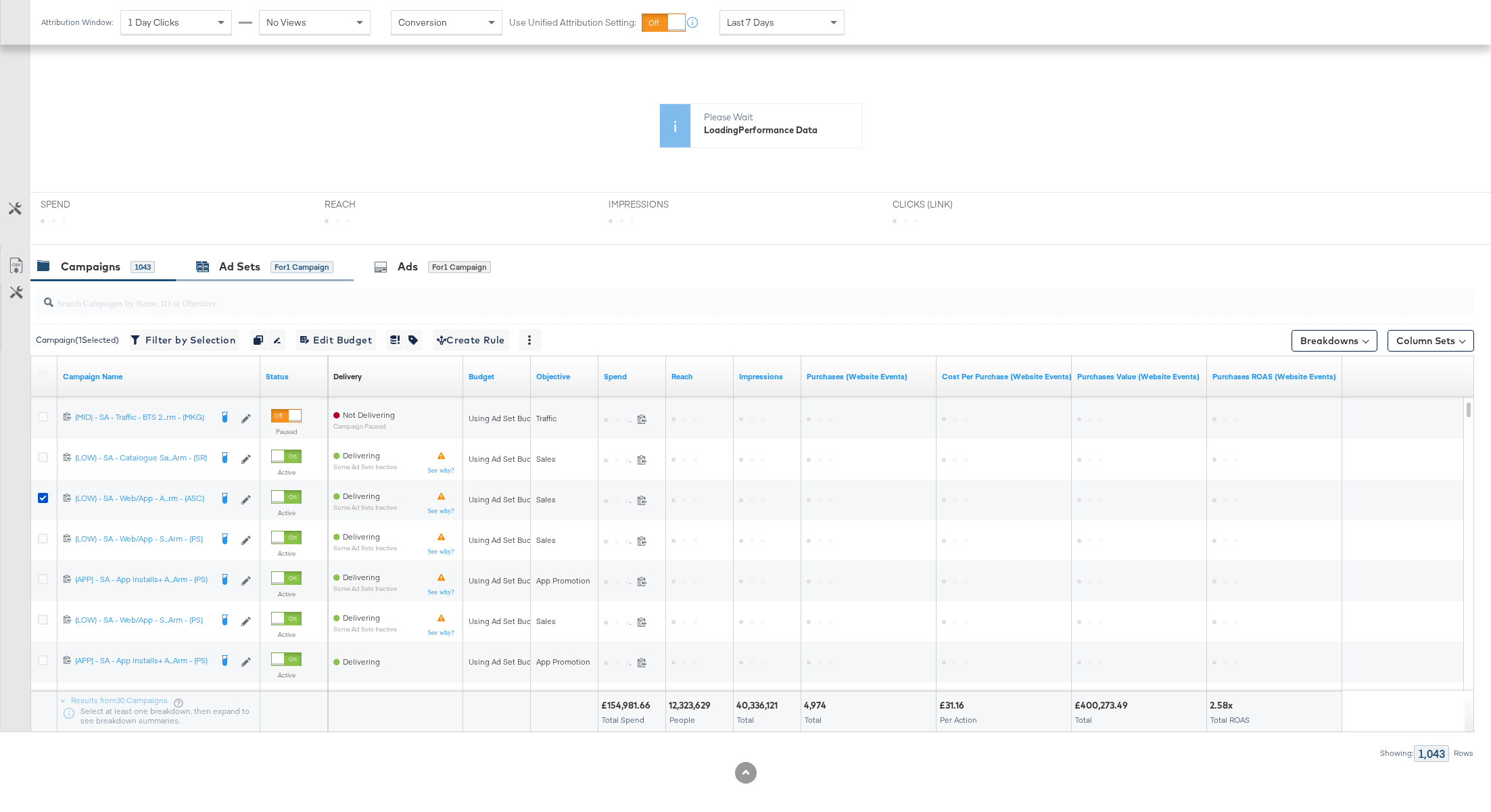
click at [232, 263] on div "Ad Sets" at bounding box center [240, 267] width 41 height 16
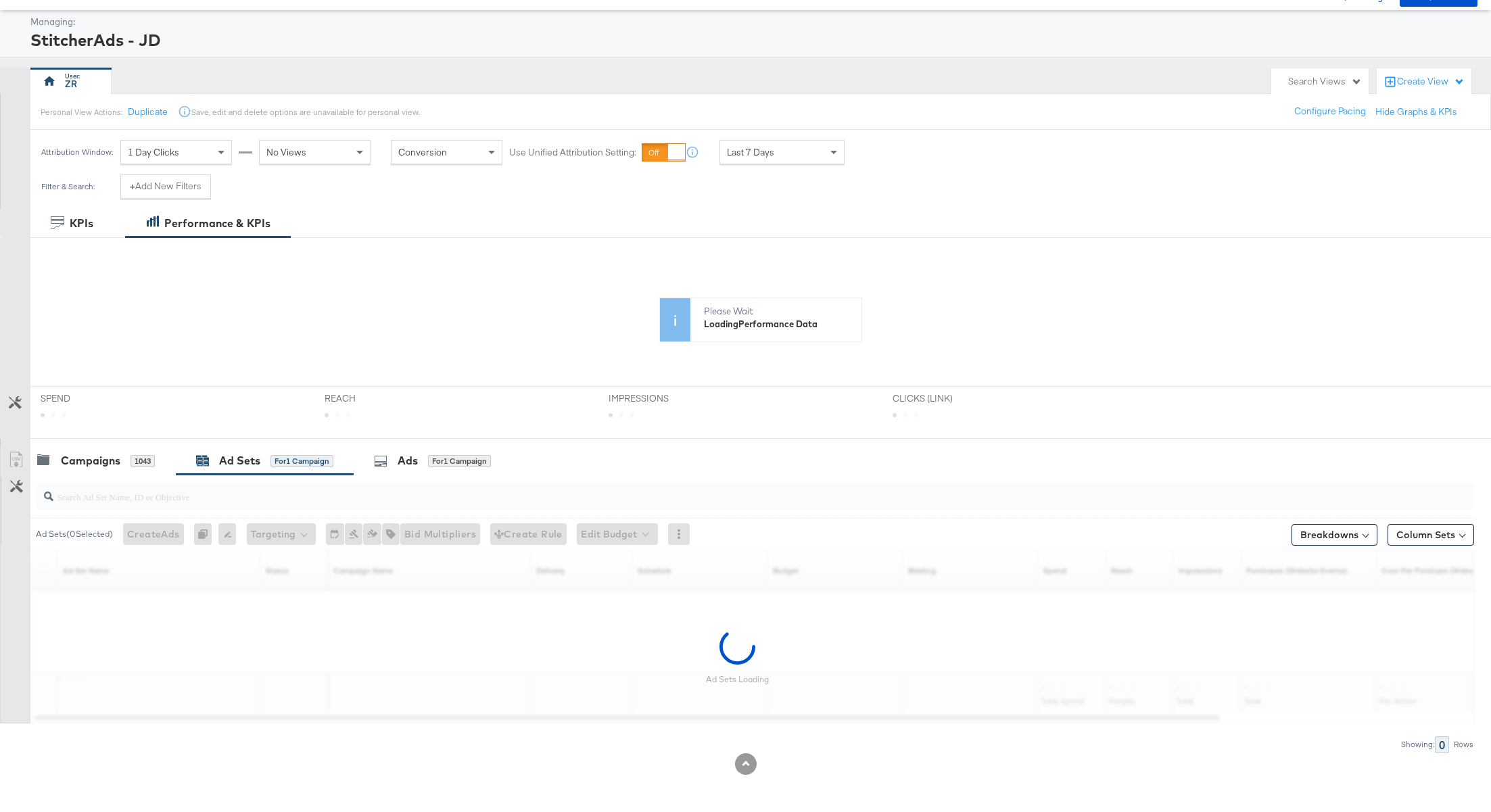
scroll to position [56, 0]
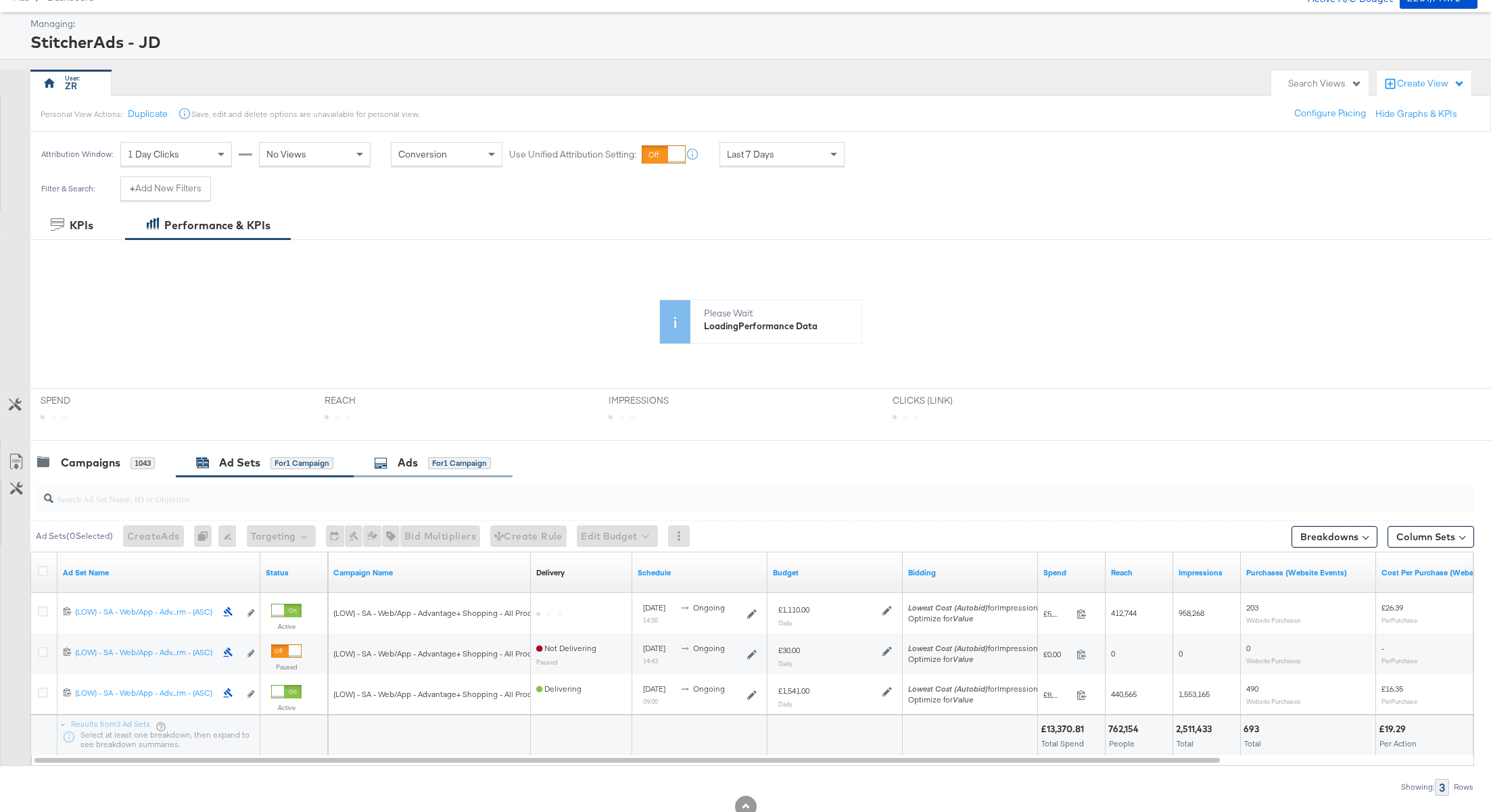
click at [423, 464] on div "Ads for 1 Campaign" at bounding box center [432, 463] width 117 height 16
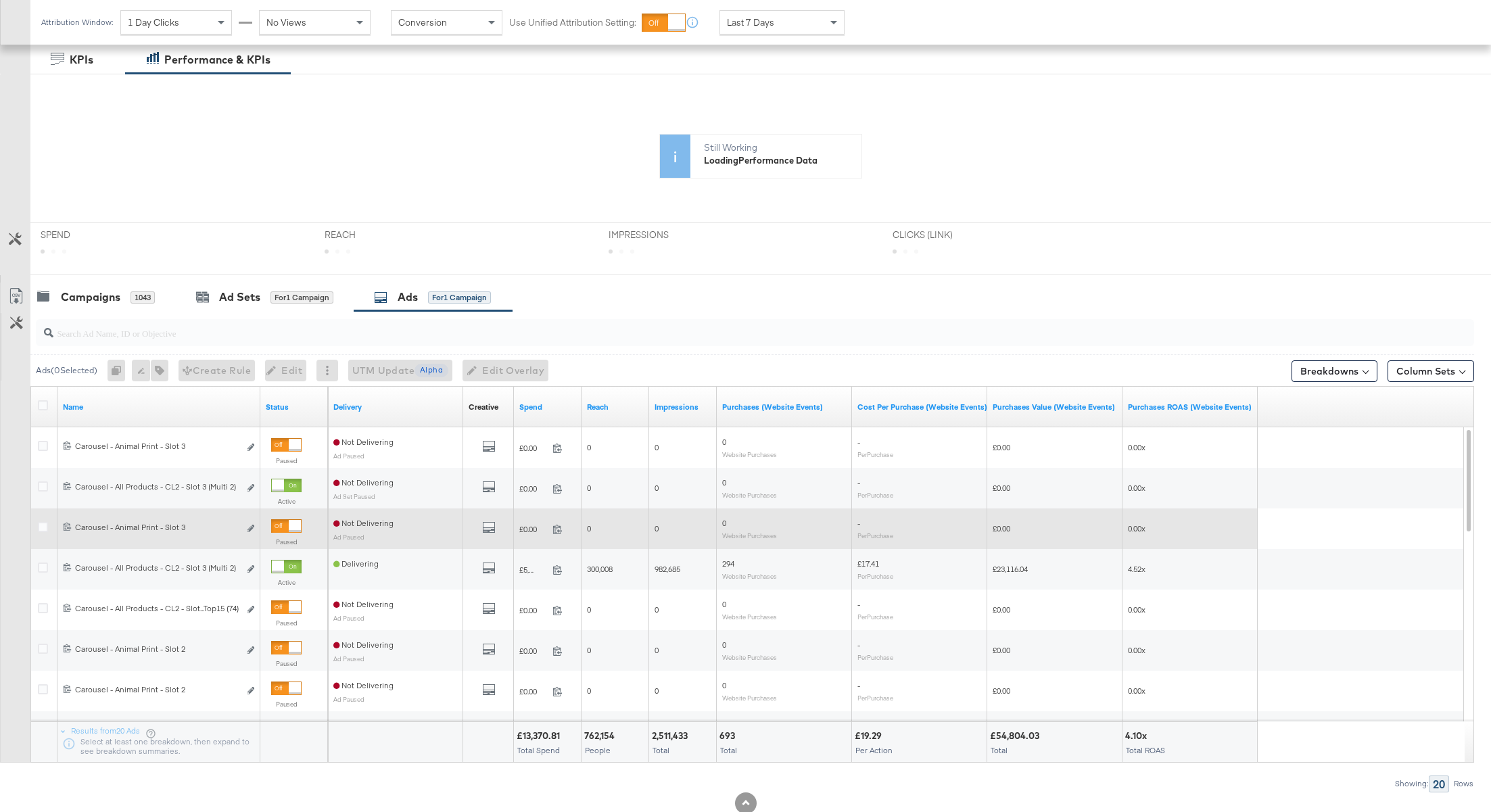
scroll to position [221, 0]
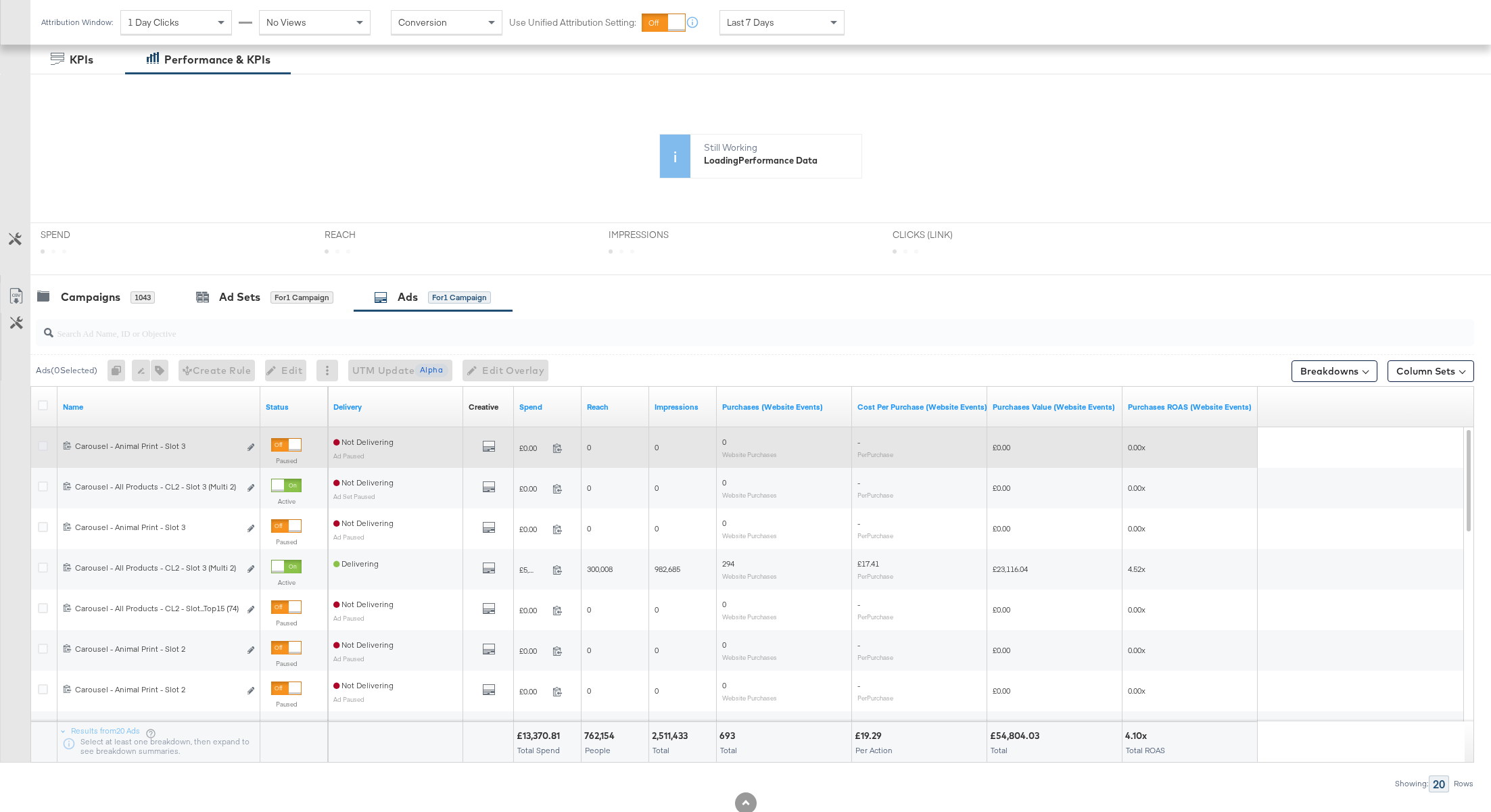
click at [43, 447] on icon at bounding box center [43, 446] width 10 height 10
click at [0, 0] on input "checkbox" at bounding box center [0, 0] width 0 height 0
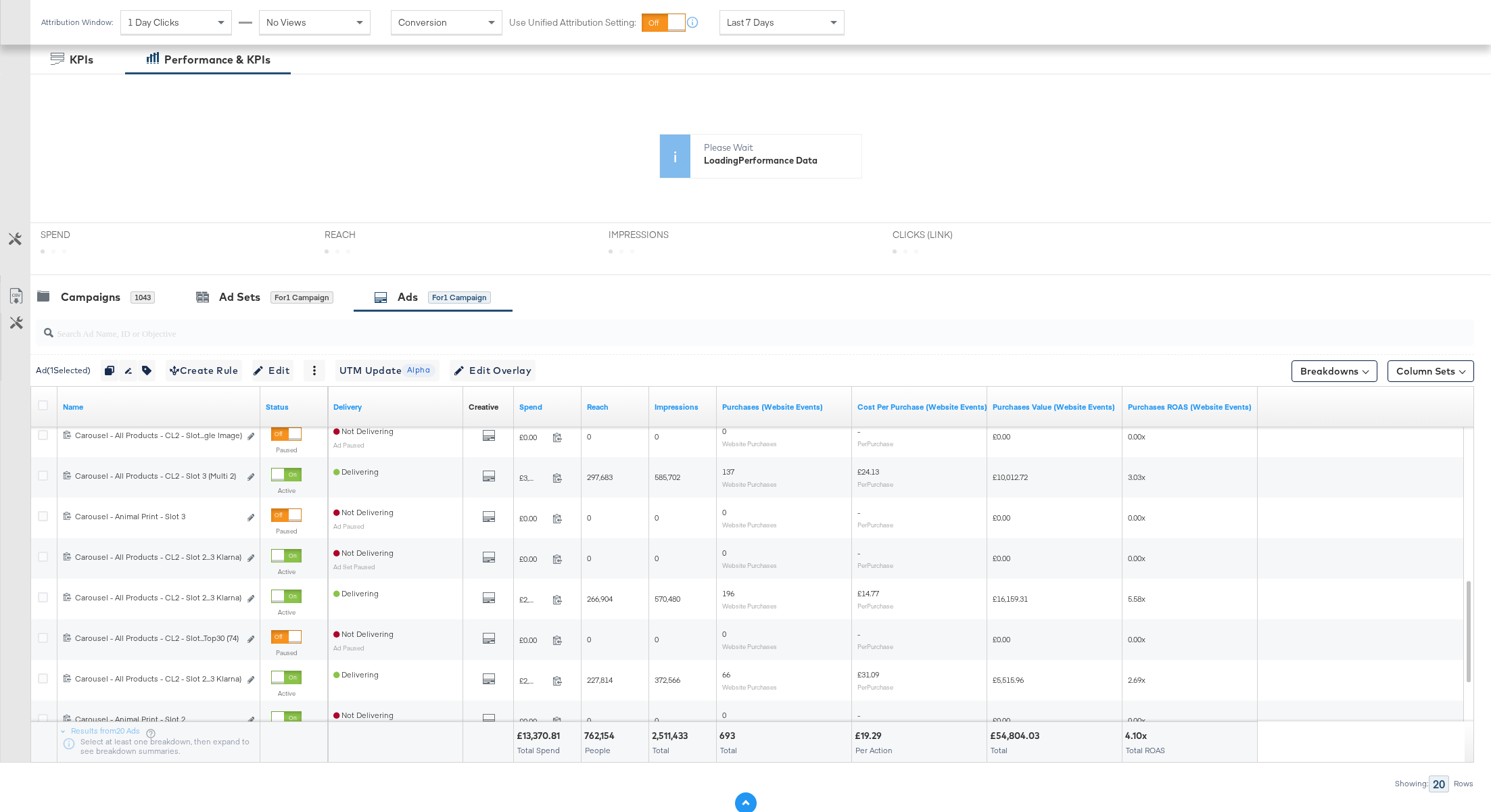
click at [741, 800] on button at bounding box center [745, 802] width 21 height 21
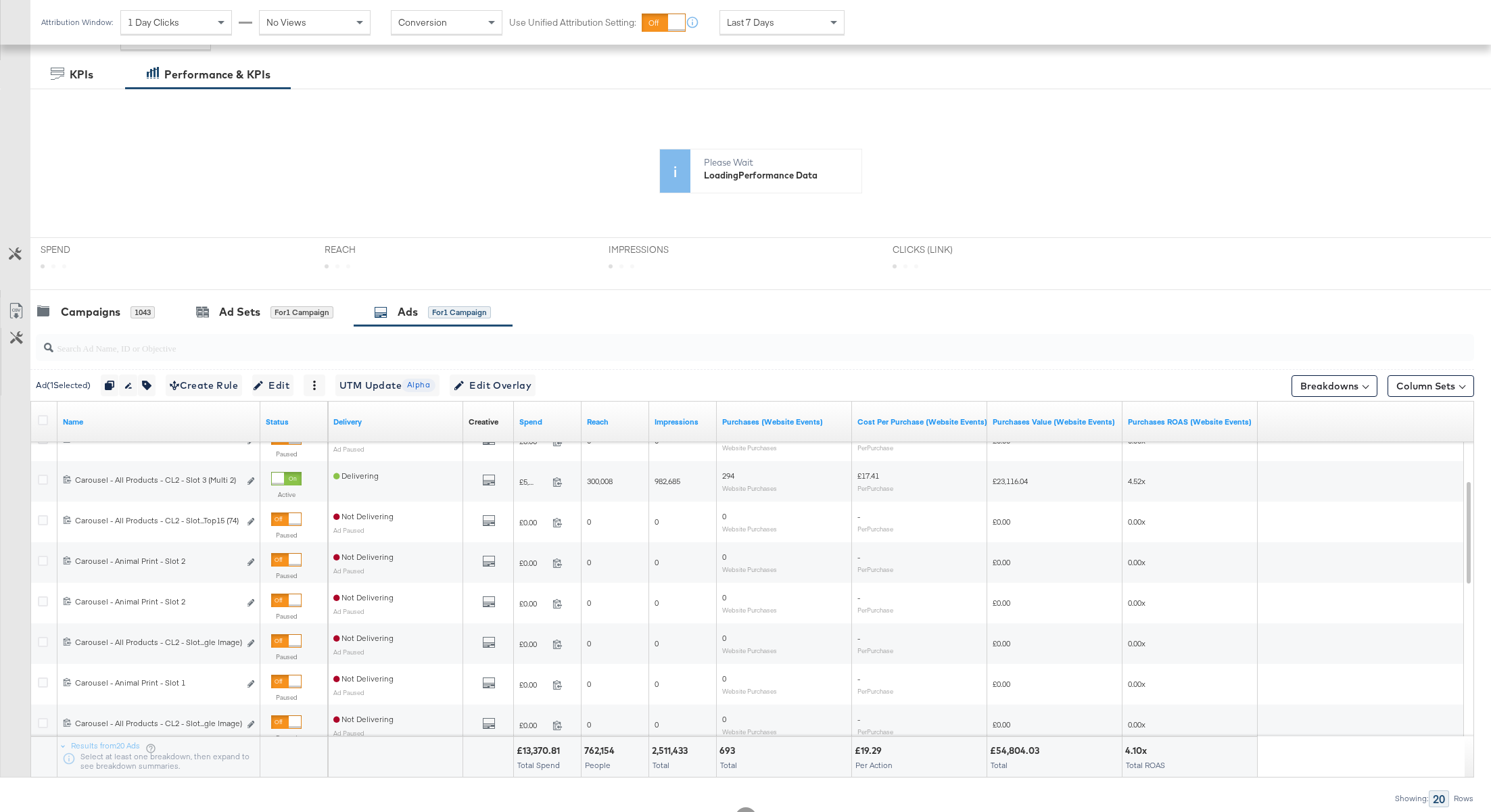
scroll to position [258, 0]
